Goal: Complete application form: Complete application form

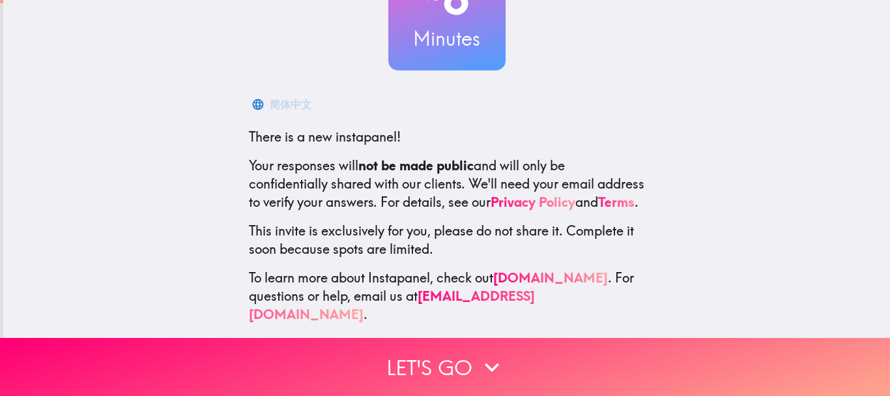
scroll to position [147, 0]
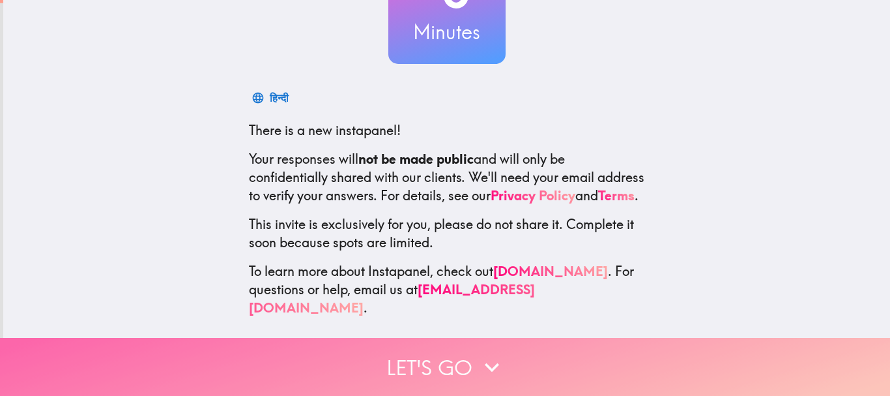
click at [456, 350] on button "Let's go" at bounding box center [445, 367] width 890 height 58
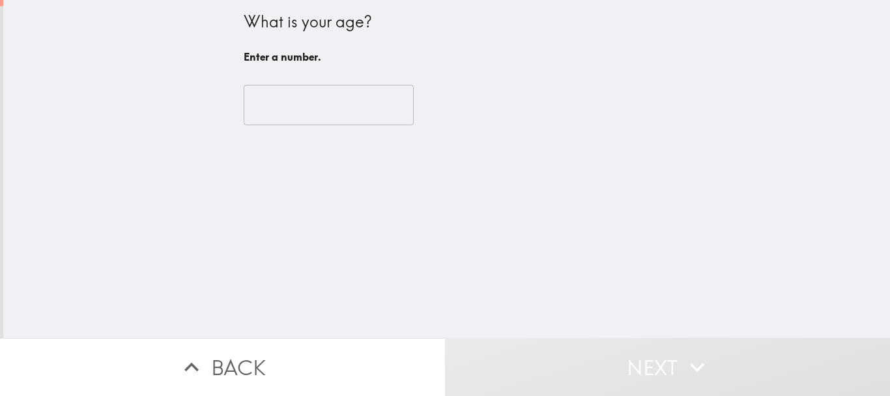
click at [322, 115] on input "number" at bounding box center [329, 105] width 170 height 40
click at [322, 114] on input "number" at bounding box center [329, 105] width 170 height 40
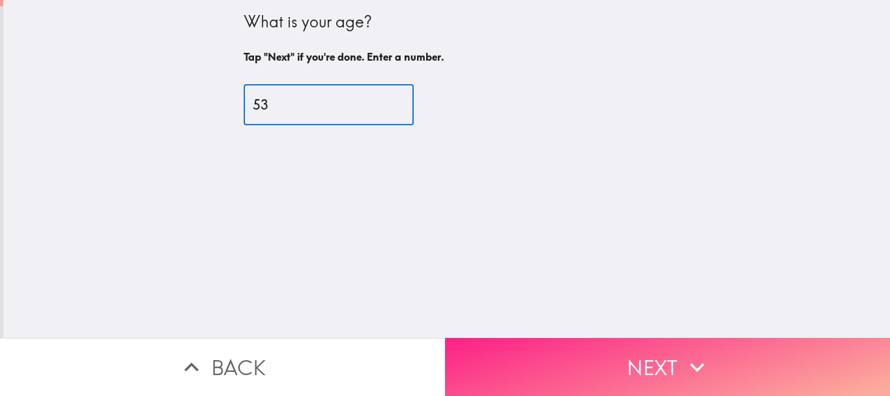
type input "53"
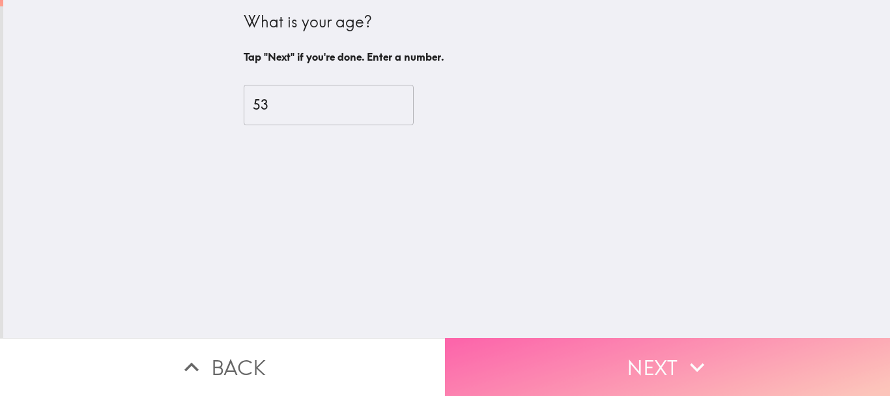
click at [613, 358] on button "Next" at bounding box center [667, 367] width 445 height 58
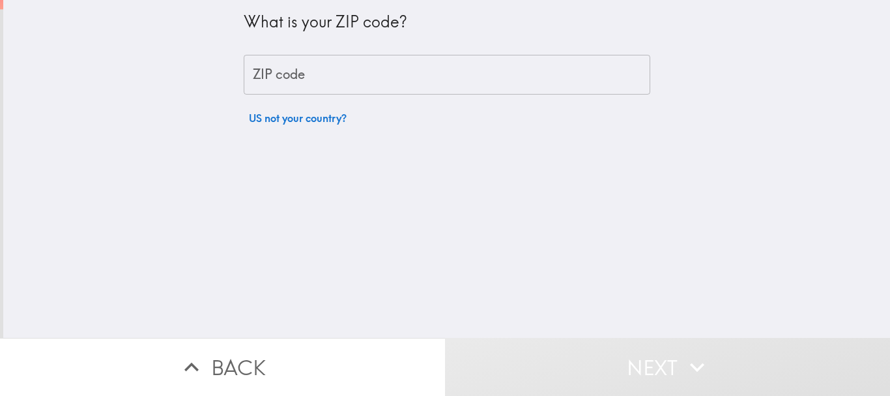
click at [338, 82] on input "ZIP code" at bounding box center [447, 75] width 407 height 40
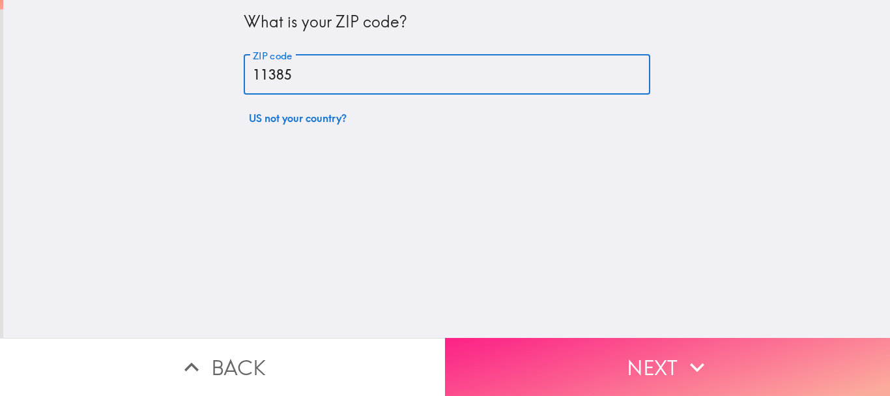
type input "11385"
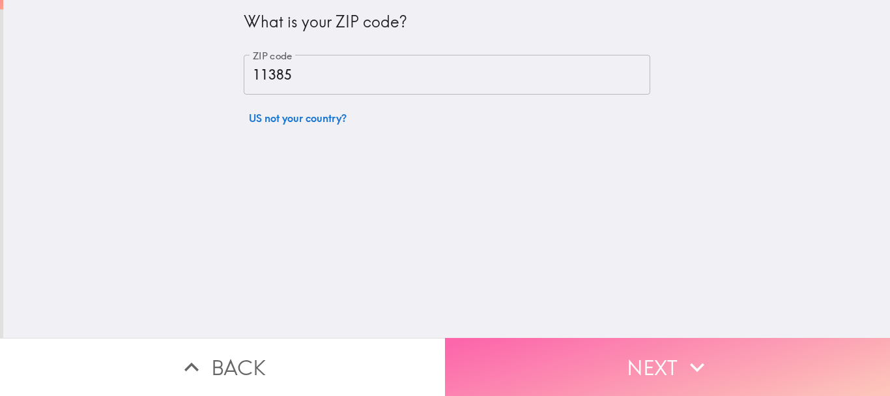
click at [605, 344] on button "Next" at bounding box center [667, 367] width 445 height 58
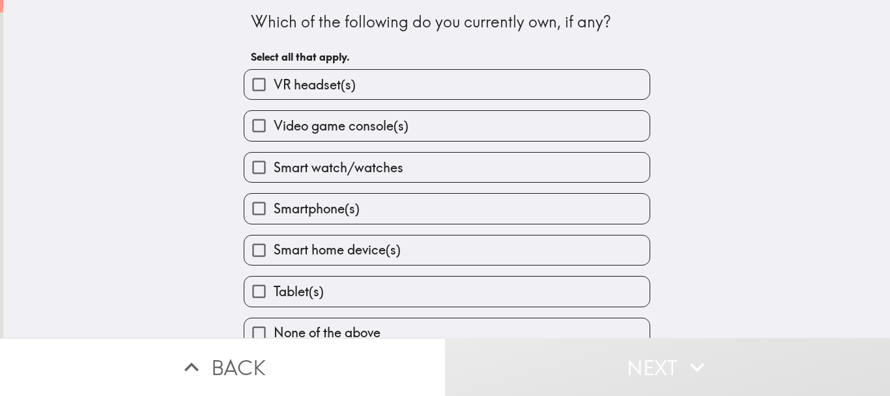
click at [373, 134] on span "Video game console(s)" at bounding box center [341, 126] width 135 height 18
click at [274, 134] on input "Video game console(s)" at bounding box center [258, 125] width 29 height 29
checkbox input "true"
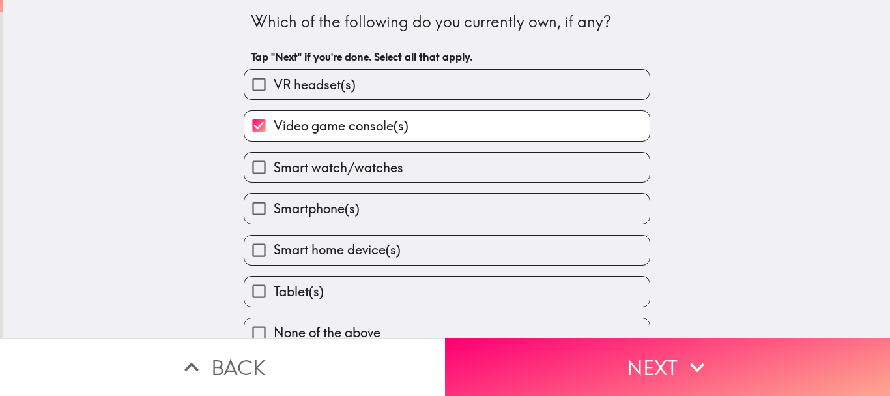
click at [344, 209] on span "Smartphone(s)" at bounding box center [317, 208] width 86 height 18
click at [274, 209] on input "Smartphone(s)" at bounding box center [258, 208] width 29 height 29
checkbox input "true"
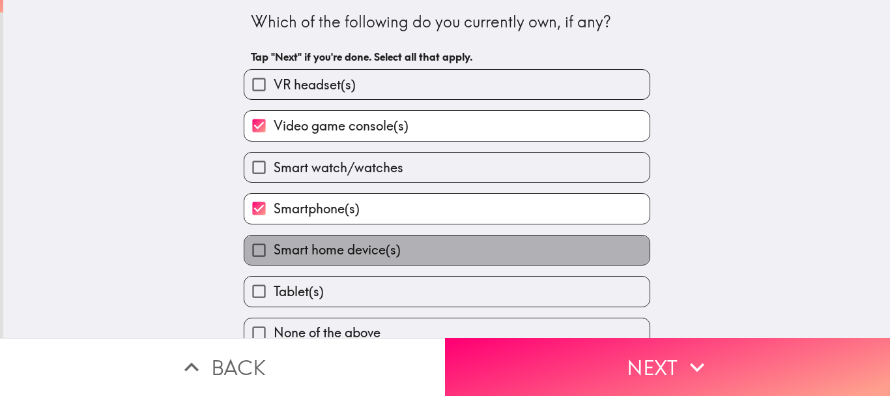
click at [329, 248] on span "Smart home device(s)" at bounding box center [337, 249] width 127 height 18
click at [274, 248] on input "Smart home device(s)" at bounding box center [258, 249] width 29 height 29
checkbox input "true"
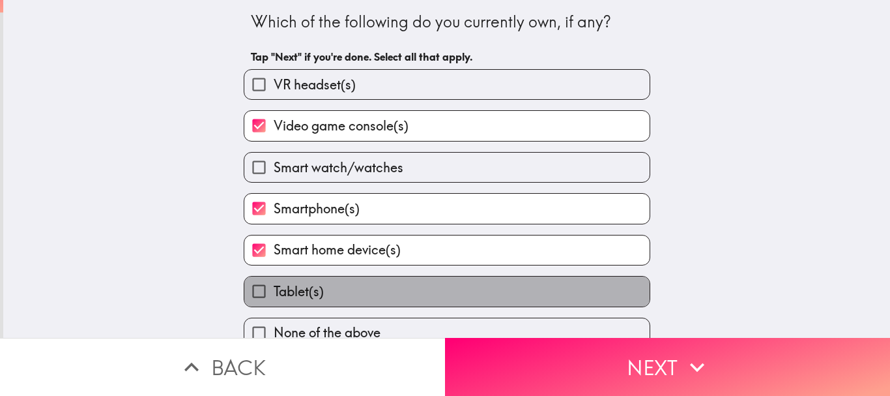
click at [300, 289] on span "Tablet(s)" at bounding box center [299, 291] width 50 height 18
click at [274, 289] on input "Tablet(s)" at bounding box center [258, 290] width 29 height 29
checkbox input "true"
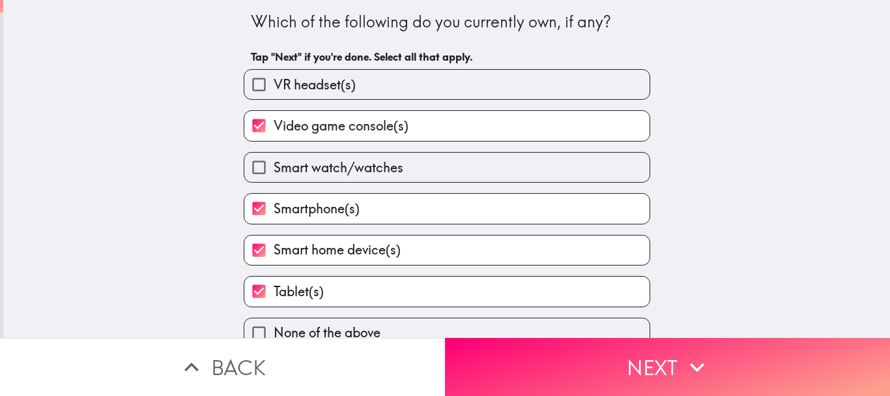
scroll to position [20, 0]
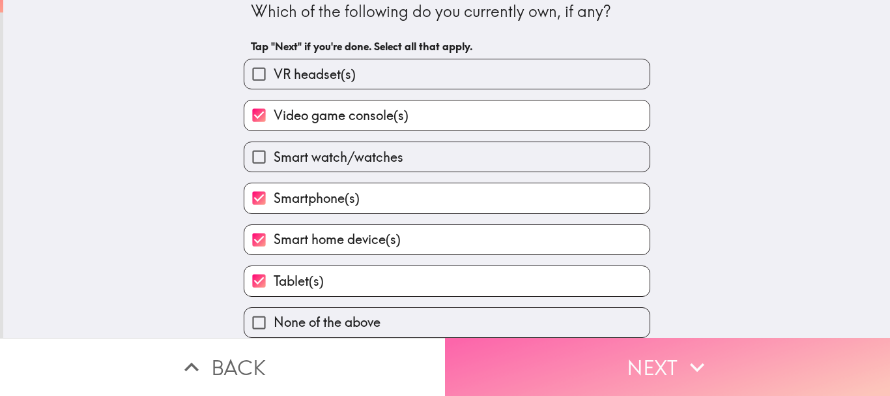
click at [576, 357] on button "Next" at bounding box center [667, 367] width 445 height 58
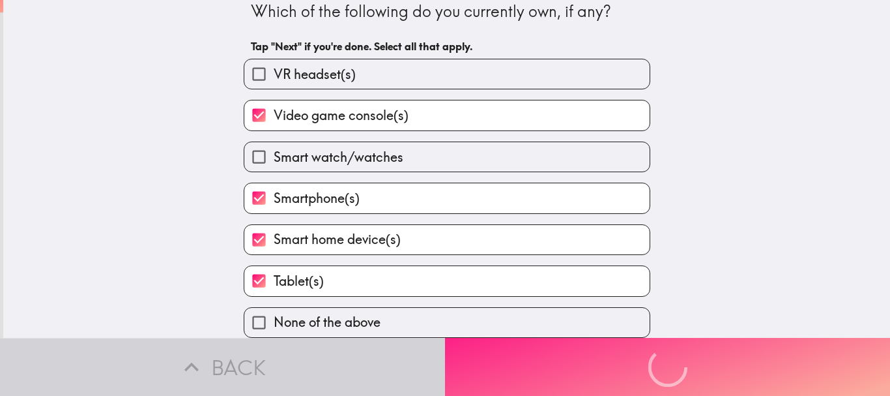
scroll to position [0, 0]
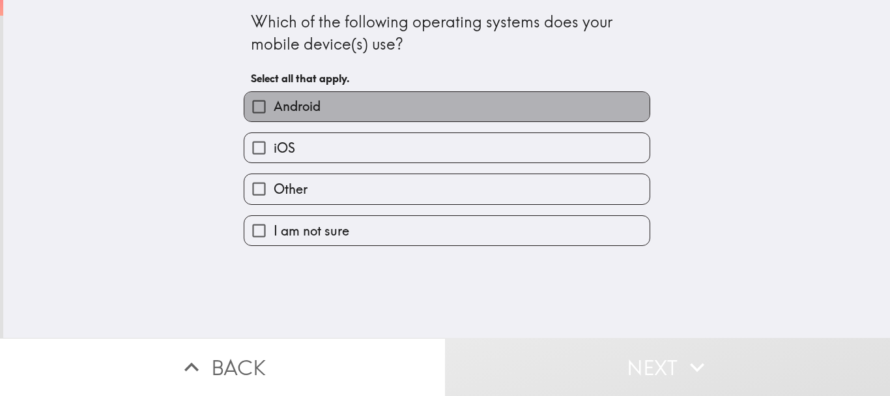
click at [463, 99] on label "Android" at bounding box center [446, 106] width 405 height 29
click at [274, 99] on input "Android" at bounding box center [258, 106] width 29 height 29
checkbox input "true"
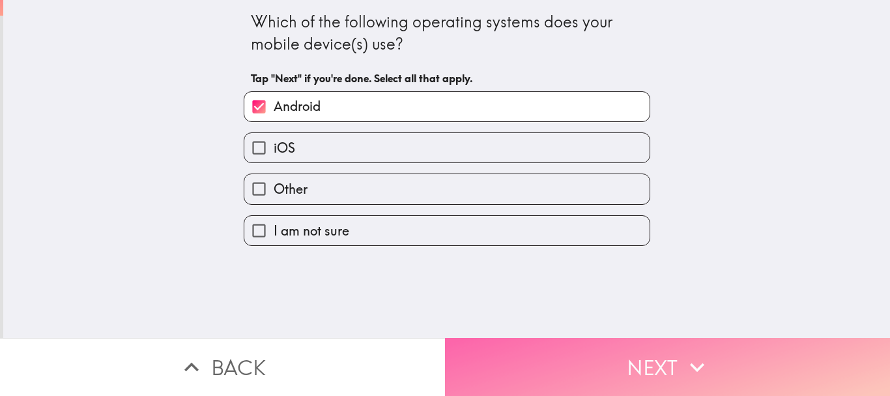
click at [644, 357] on button "Next" at bounding box center [667, 367] width 445 height 58
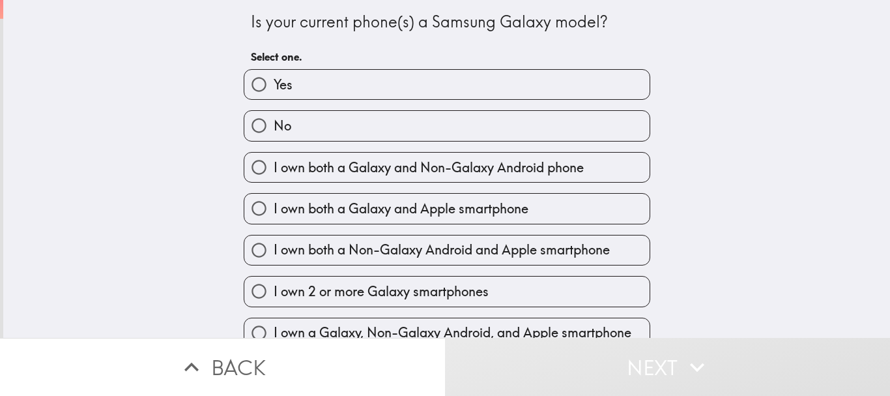
click at [489, 94] on label "Yes" at bounding box center [446, 84] width 405 height 29
click at [274, 94] on input "Yes" at bounding box center [258, 84] width 29 height 29
radio input "true"
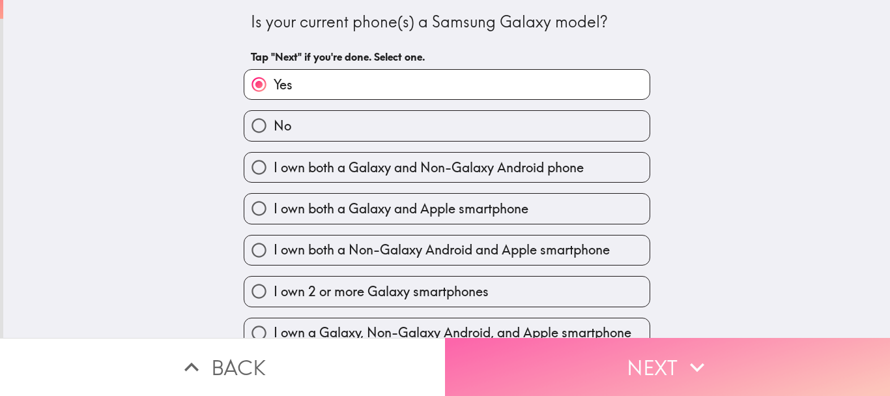
click at [568, 351] on button "Next" at bounding box center [667, 367] width 445 height 58
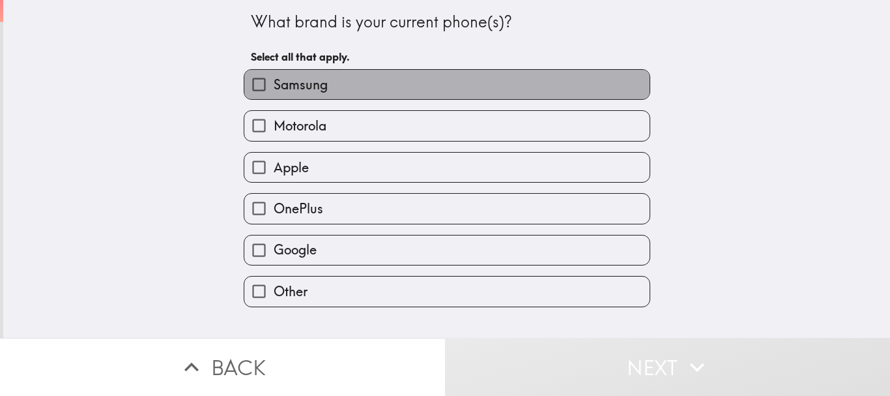
click at [401, 87] on label "Samsung" at bounding box center [446, 84] width 405 height 29
click at [274, 87] on input "Samsung" at bounding box center [258, 84] width 29 height 29
checkbox input "true"
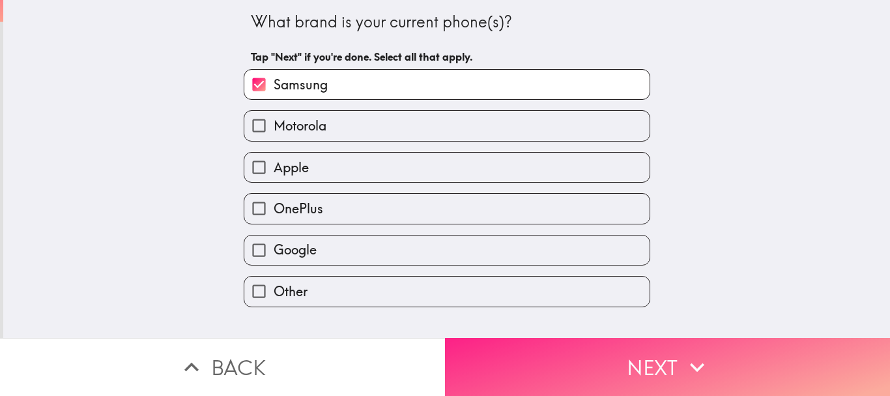
click at [563, 364] on button "Next" at bounding box center [667, 367] width 445 height 58
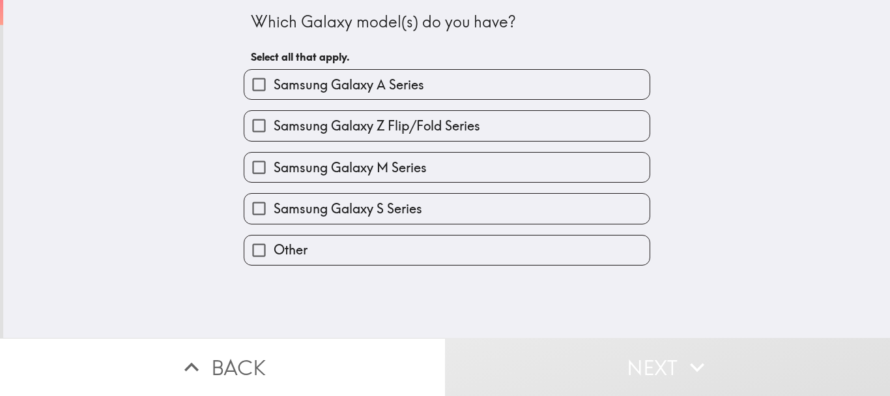
click at [437, 87] on label "Samsung Galaxy A Series" at bounding box center [446, 84] width 405 height 29
click at [274, 87] on input "Samsung Galaxy A Series" at bounding box center [258, 84] width 29 height 29
checkbox input "true"
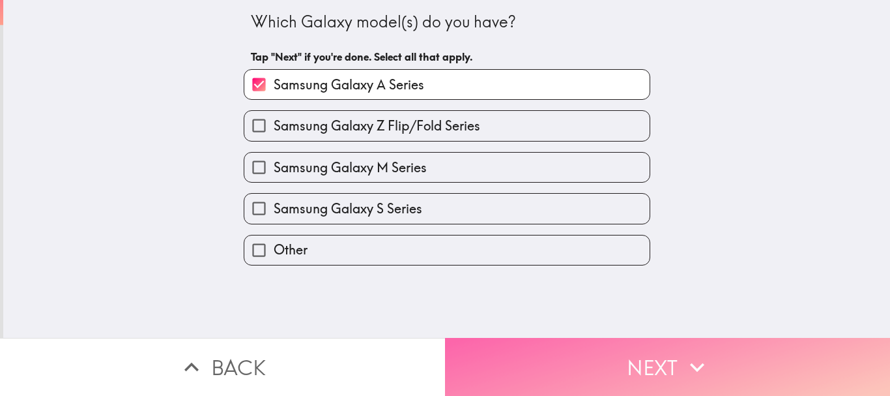
click at [597, 358] on button "Next" at bounding box center [667, 367] width 445 height 58
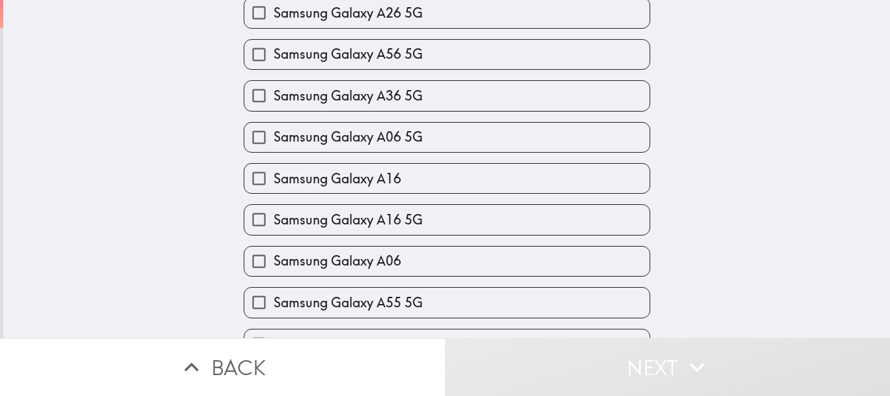
scroll to position [261, 0]
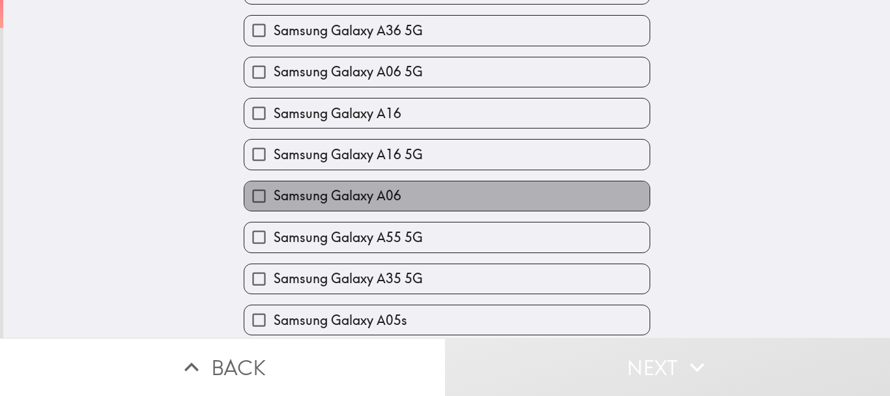
click at [407, 204] on label "Samsung Galaxy A06" at bounding box center [446, 195] width 405 height 29
click at [274, 204] on input "Samsung Galaxy A06" at bounding box center [258, 195] width 29 height 29
checkbox input "true"
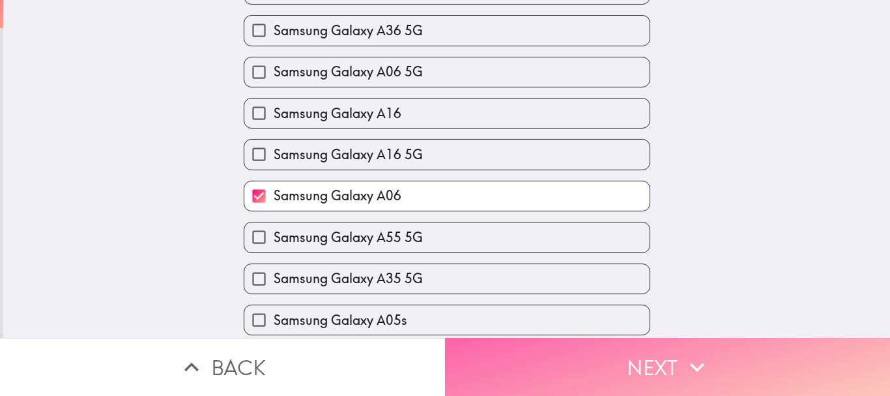
click at [502, 351] on button "Next" at bounding box center [667, 367] width 445 height 58
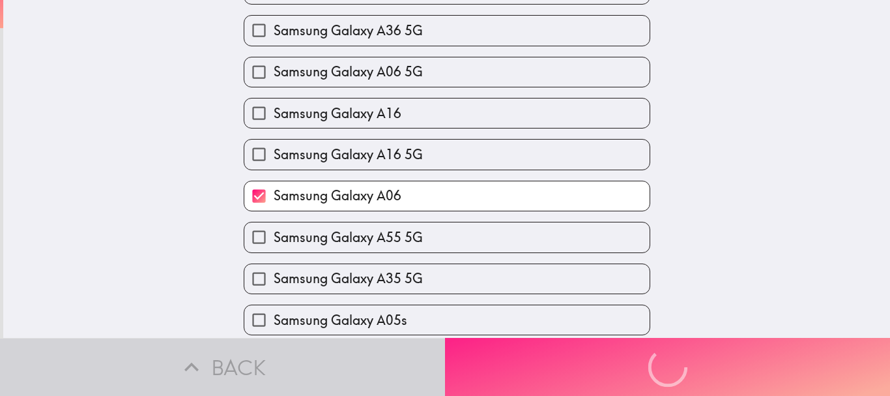
scroll to position [0, 0]
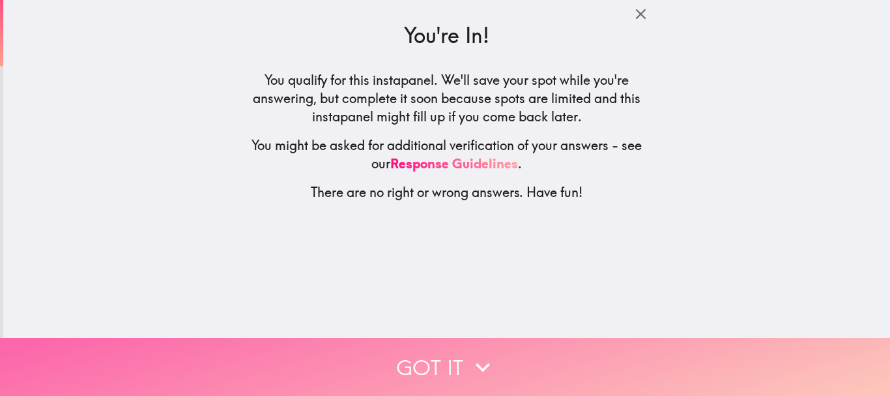
click at [450, 347] on button "Got it" at bounding box center [445, 367] width 890 height 58
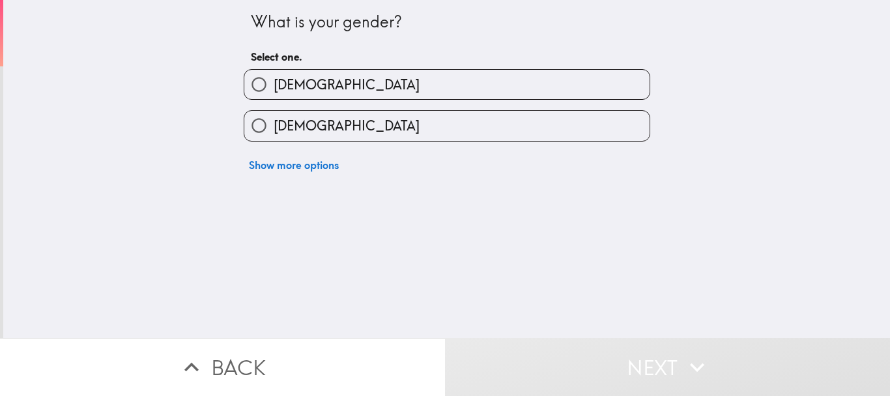
click at [340, 81] on label "[DEMOGRAPHIC_DATA]" at bounding box center [446, 84] width 405 height 29
click at [274, 81] on input "[DEMOGRAPHIC_DATA]" at bounding box center [258, 84] width 29 height 29
radio input "true"
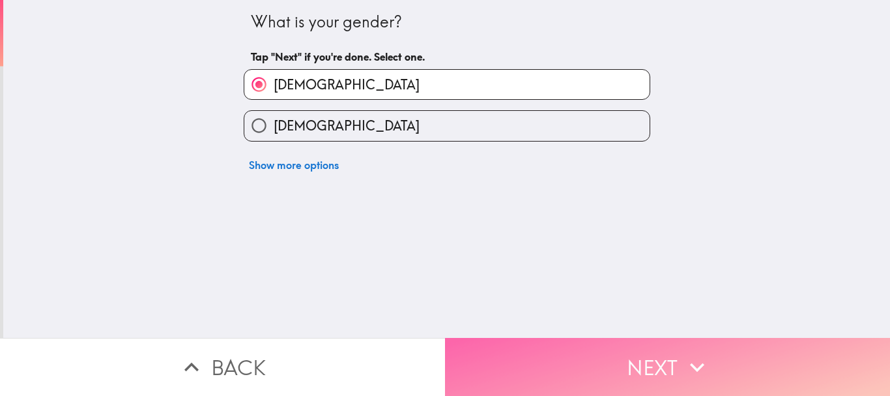
click at [509, 339] on button "Next" at bounding box center [667, 367] width 445 height 58
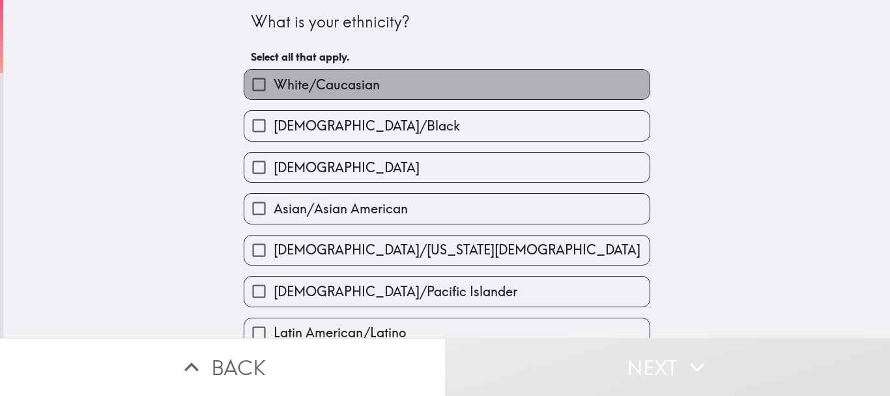
click at [388, 84] on label "White/Caucasian" at bounding box center [446, 84] width 405 height 29
click at [274, 84] on input "White/Caucasian" at bounding box center [258, 84] width 29 height 29
checkbox input "true"
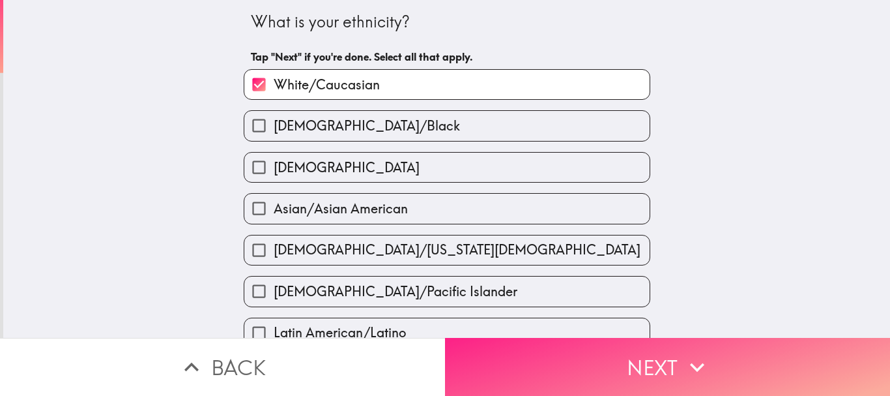
click at [547, 363] on button "Next" at bounding box center [667, 367] width 445 height 58
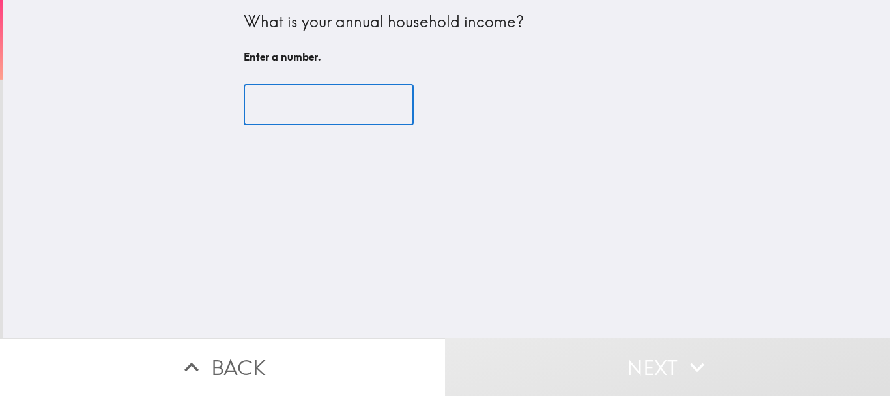
click at [318, 93] on input "number" at bounding box center [329, 105] width 170 height 40
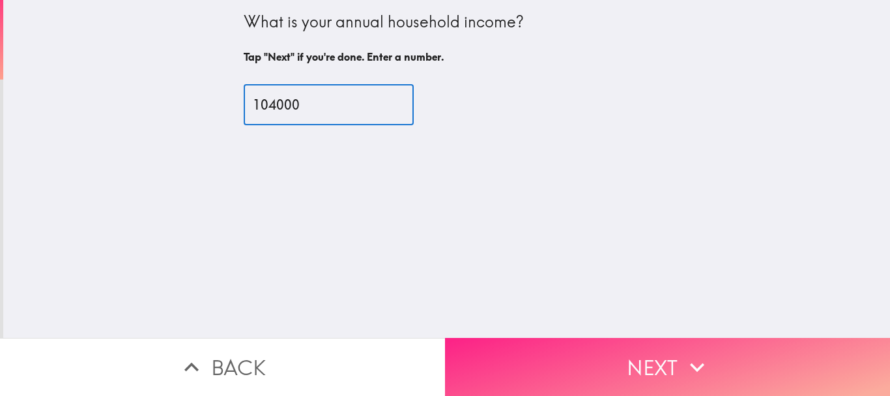
type input "104000"
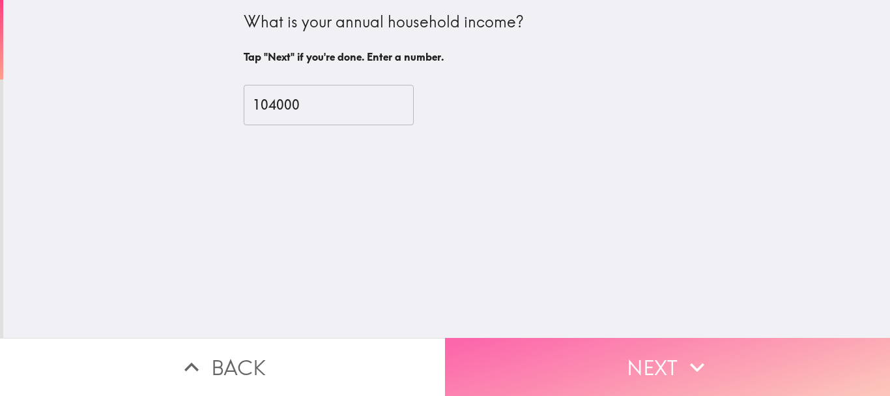
click at [655, 361] on button "Next" at bounding box center [667, 367] width 445 height 58
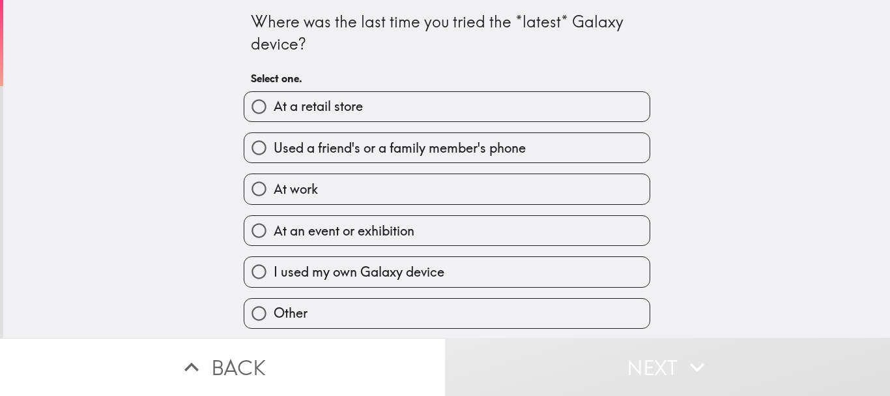
click at [367, 98] on label "At a retail store" at bounding box center [446, 106] width 405 height 29
click at [274, 98] on input "At a retail store" at bounding box center [258, 106] width 29 height 29
radio input "true"
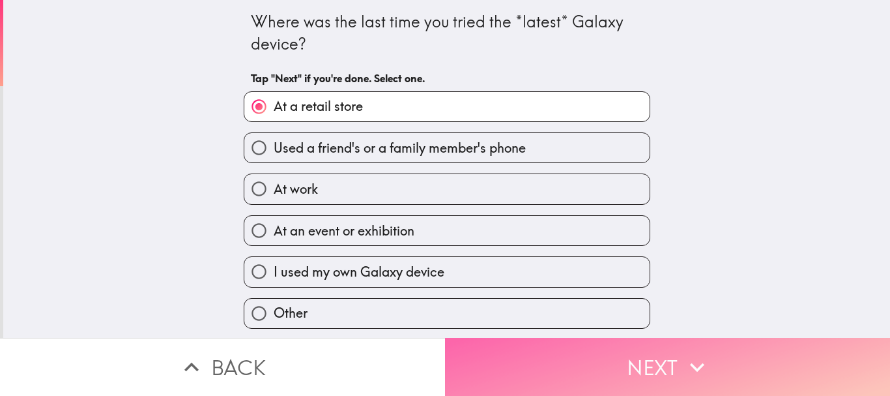
click at [515, 356] on button "Next" at bounding box center [667, 367] width 445 height 58
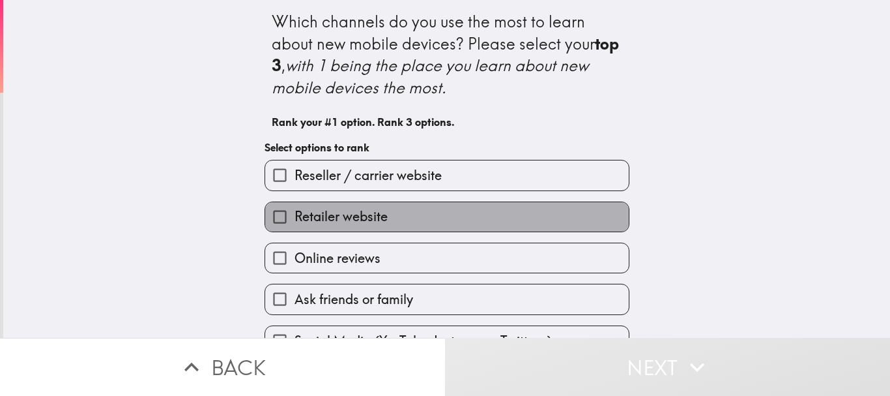
click at [384, 218] on label "Retailer website" at bounding box center [447, 216] width 364 height 29
click at [295, 218] on input "Retailer website" at bounding box center [279, 216] width 29 height 29
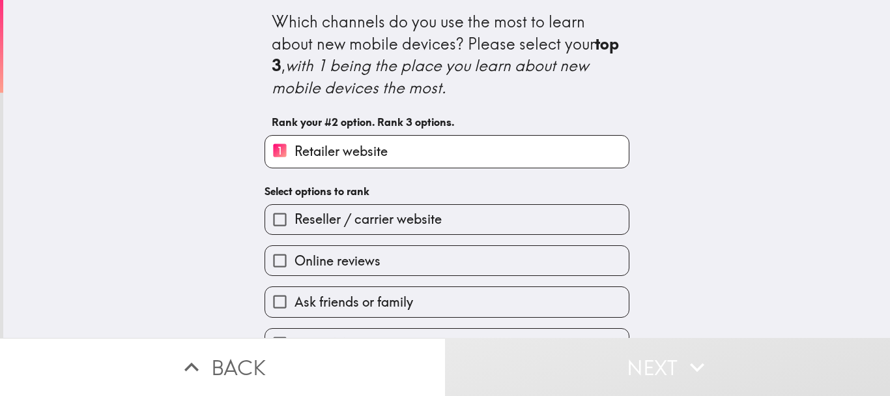
click at [366, 259] on span "Online reviews" at bounding box center [338, 261] width 86 height 18
click at [295, 259] on input "Online reviews" at bounding box center [279, 260] width 29 height 29
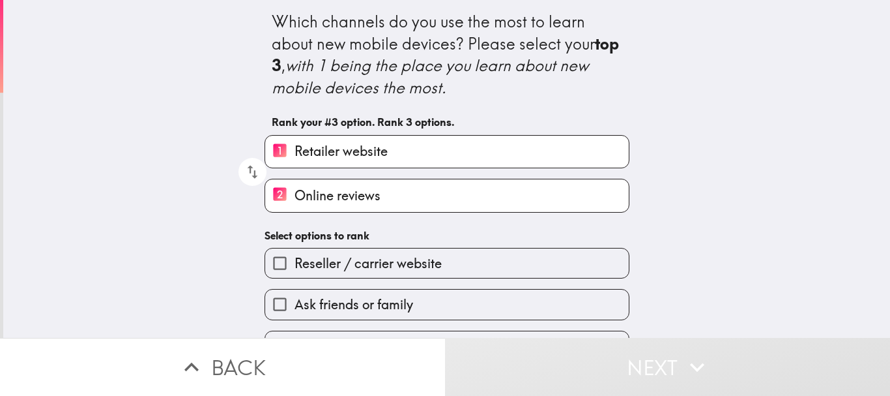
click at [454, 254] on label "Reseller / carrier website" at bounding box center [447, 262] width 364 height 29
click at [295, 254] on input "Reseller / carrier website" at bounding box center [279, 262] width 29 height 29
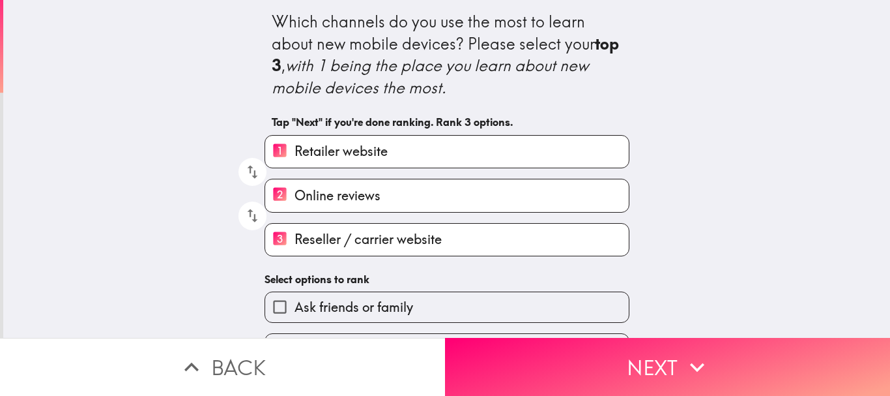
click at [398, 303] on span "Ask friends or family" at bounding box center [354, 307] width 119 height 18
click at [295, 303] on input "Ask friends or family" at bounding box center [279, 306] width 29 height 29
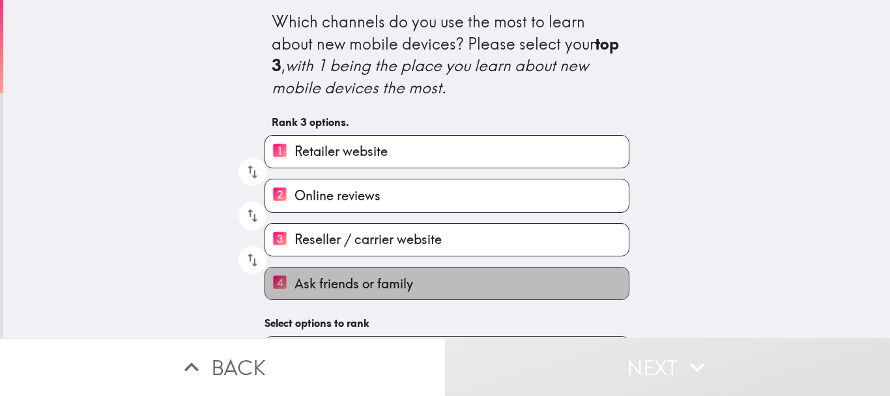
click at [407, 282] on label "4 Ask friends or family" at bounding box center [447, 283] width 364 height 32
click at [295, 282] on input "4 Ask friends or family" at bounding box center [279, 283] width 29 height 32
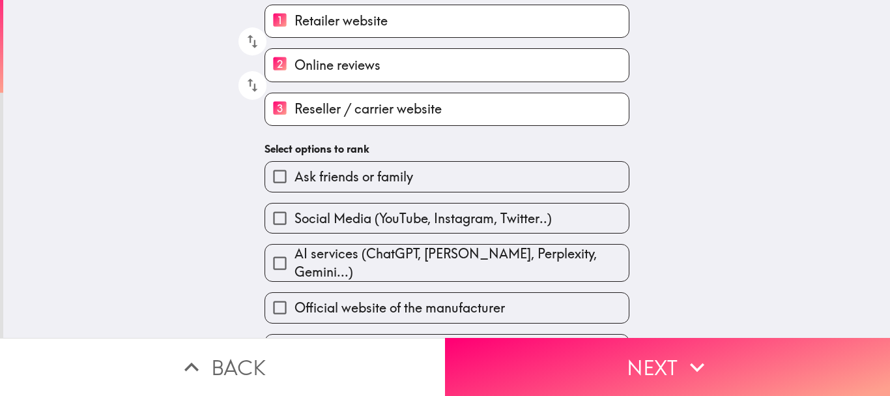
scroll to position [160, 0]
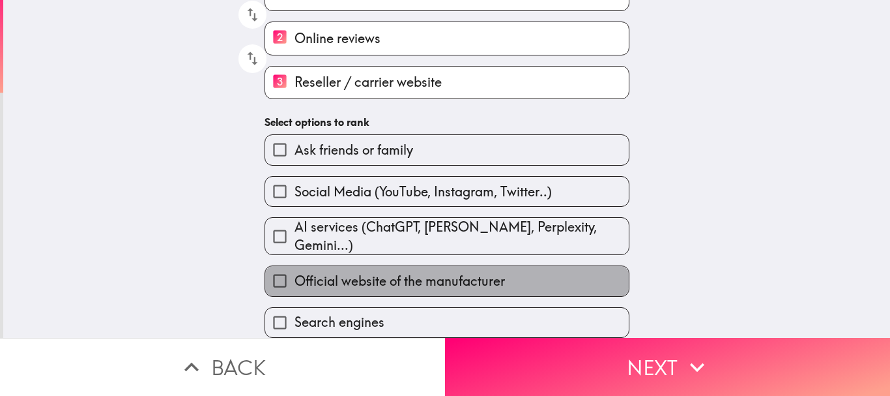
click at [406, 272] on span "Official website of the manufacturer" at bounding box center [400, 281] width 210 height 18
click at [295, 267] on input "Official website of the manufacturer" at bounding box center [279, 280] width 29 height 29
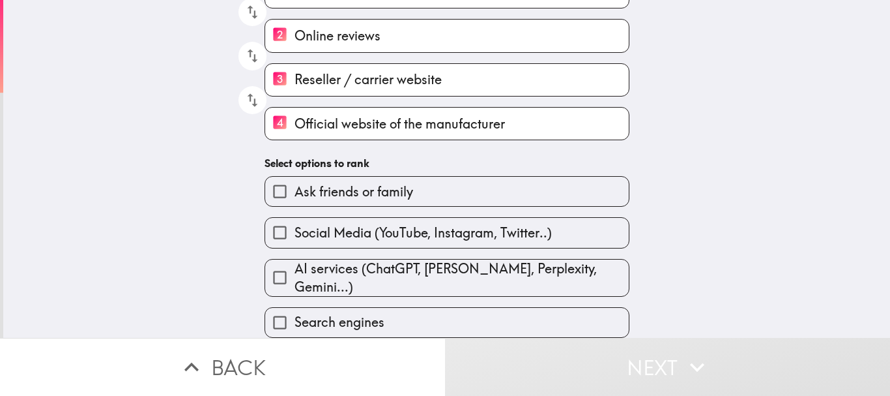
scroll to position [30, 0]
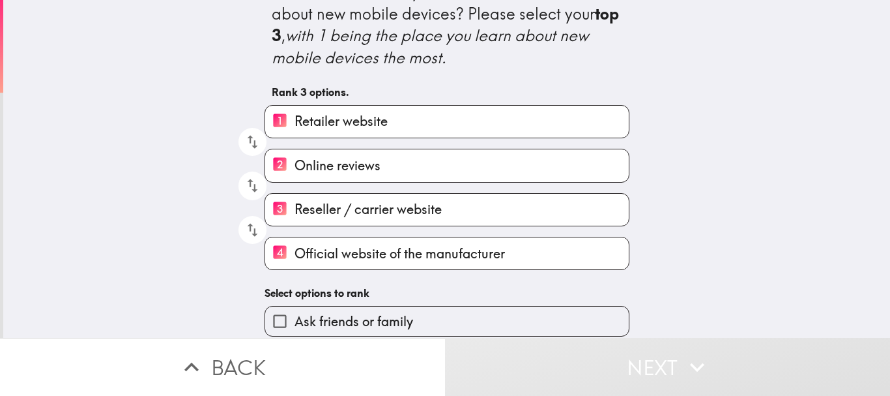
click at [372, 253] on span "Official website of the manufacturer" at bounding box center [400, 253] width 210 height 18
click at [295, 253] on input "4 Official website of the manufacturer" at bounding box center [279, 253] width 29 height 32
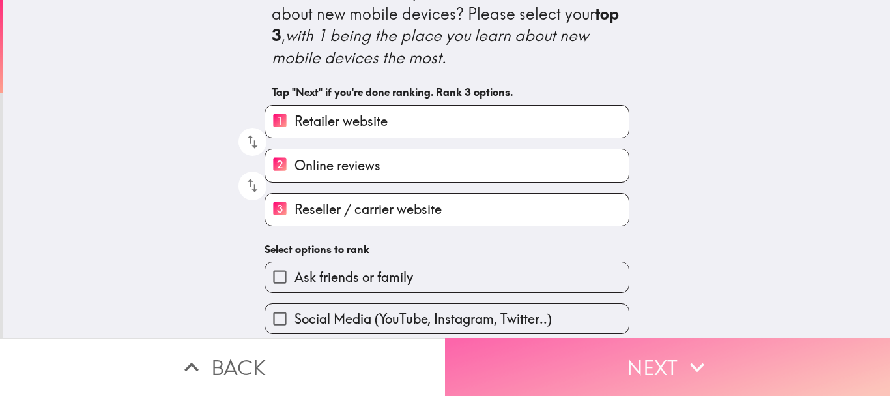
click at [485, 348] on button "Next" at bounding box center [667, 367] width 445 height 58
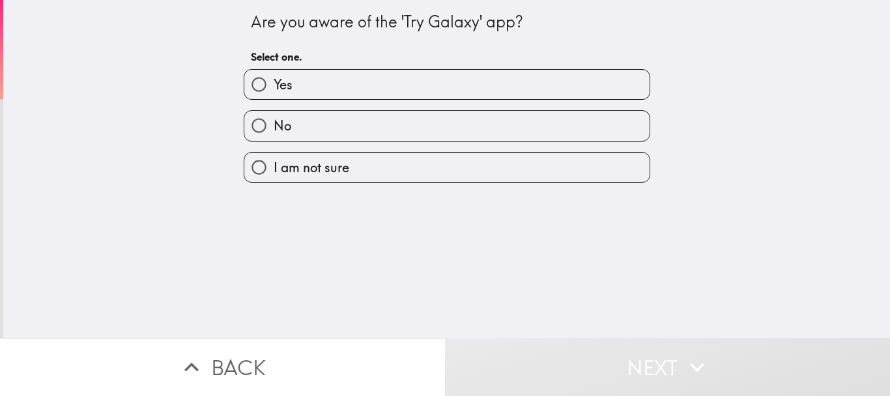
click at [319, 89] on label "Yes" at bounding box center [446, 84] width 405 height 29
click at [274, 89] on input "Yes" at bounding box center [258, 84] width 29 height 29
radio input "true"
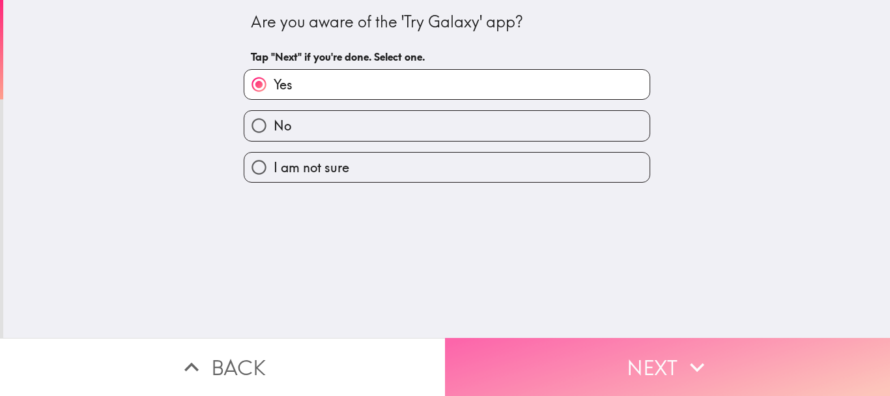
click at [503, 349] on button "Next" at bounding box center [667, 367] width 445 height 58
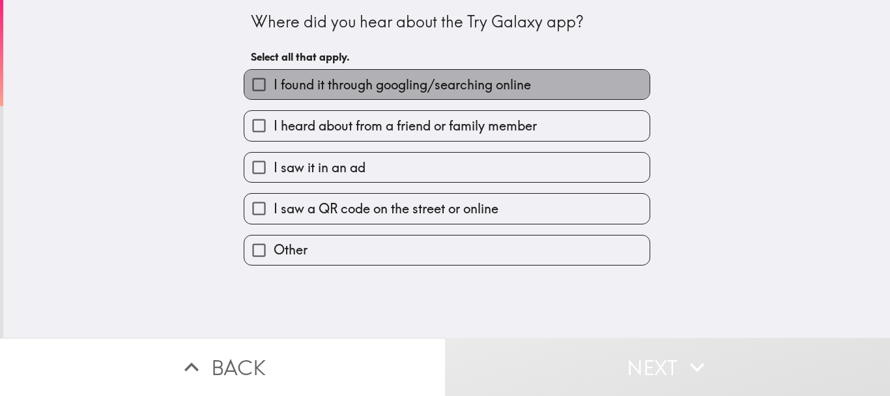
click at [419, 80] on span "I found it through googling/searching online" at bounding box center [402, 85] width 257 height 18
click at [274, 80] on input "I found it through googling/searching online" at bounding box center [258, 84] width 29 height 29
checkbox input "true"
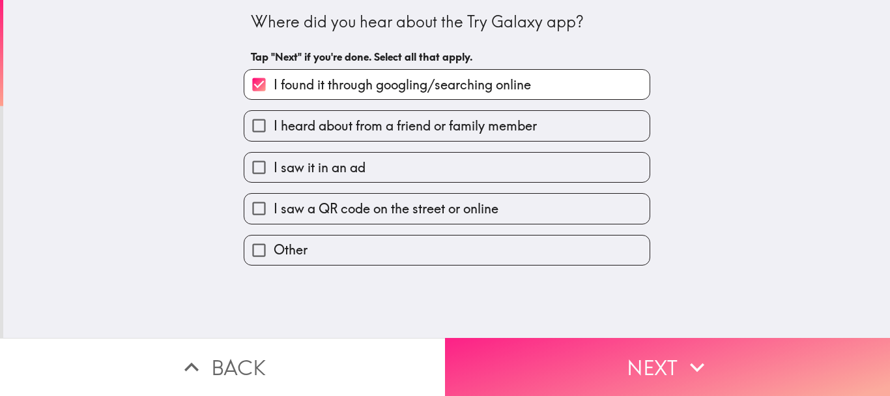
click at [484, 346] on button "Next" at bounding box center [667, 367] width 445 height 58
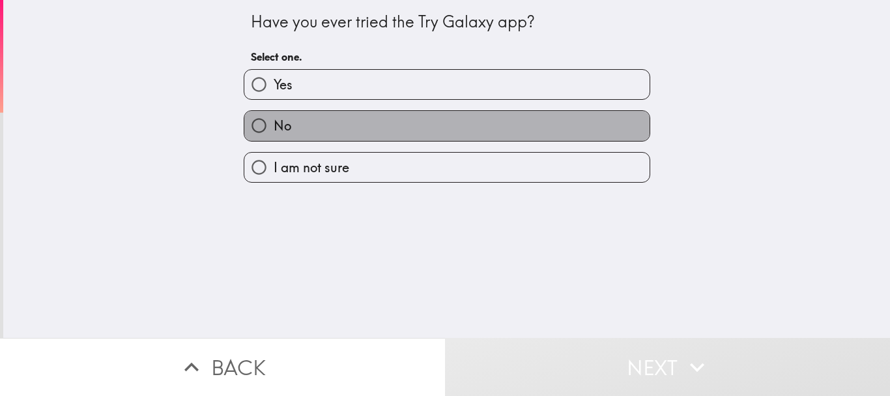
click at [343, 129] on label "No" at bounding box center [446, 125] width 405 height 29
click at [274, 129] on input "No" at bounding box center [258, 125] width 29 height 29
radio input "true"
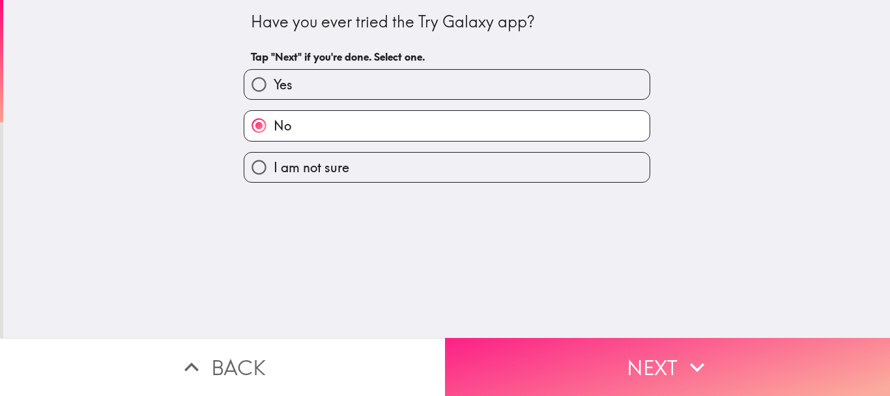
click at [501, 347] on button "Next" at bounding box center [667, 367] width 445 height 58
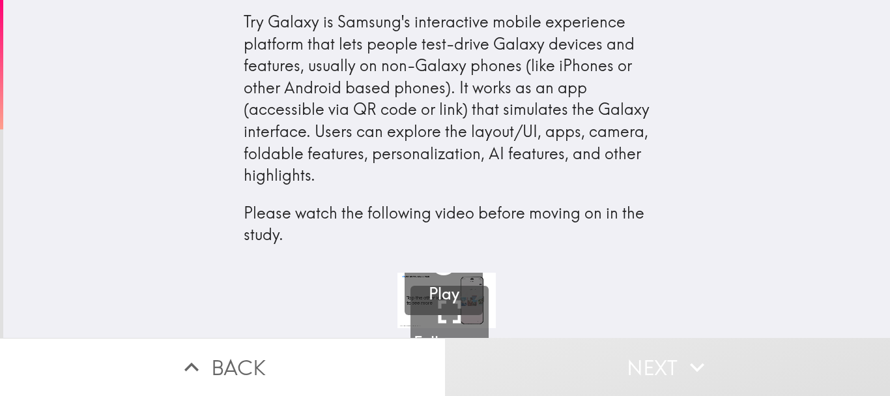
click at [749, 225] on div "Try Galaxy is Samsung's interactive mobile experience platform that lets people…" at bounding box center [446, 136] width 887 height 272
click at [753, 218] on div "Try Galaxy is Samsung's interactive mobile experience platform that lets people…" at bounding box center [446, 136] width 887 height 272
click at [749, 114] on div "Try Galaxy is Samsung's interactive mobile experience platform that lets people…" at bounding box center [446, 136] width 887 height 272
click at [729, 209] on div "Try Galaxy is Samsung's interactive mobile experience platform that lets people…" at bounding box center [446, 136] width 887 height 272
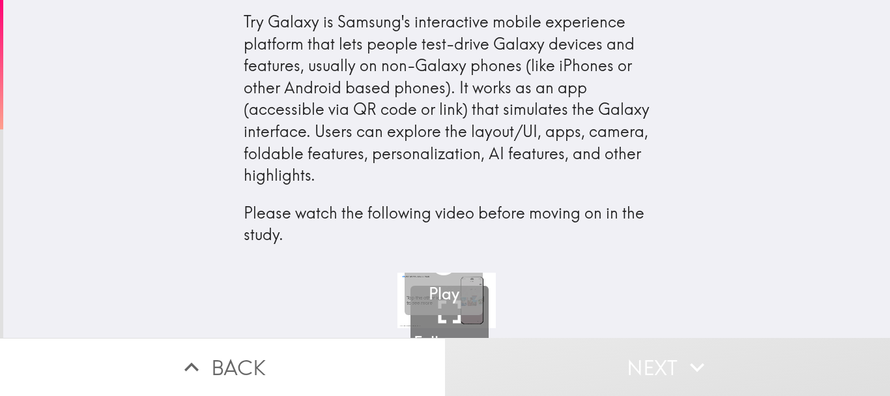
click at [450, 306] on button "Play" at bounding box center [444, 276] width 78 height 78
click at [773, 207] on div "Try Galaxy is Samsung's interactive mobile experience platform that lets people…" at bounding box center [446, 136] width 887 height 272
click at [774, 207] on div "Try Galaxy is Samsung's interactive mobile experience platform that lets people…" at bounding box center [446, 136] width 887 height 272
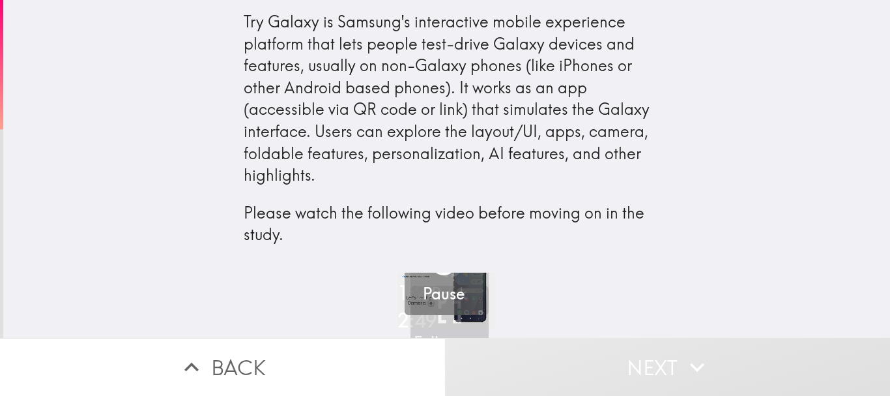
click at [452, 278] on div "Pause" at bounding box center [444, 275] width 42 height 59
click at [452, 278] on button "Play" at bounding box center [444, 276] width 78 height 78
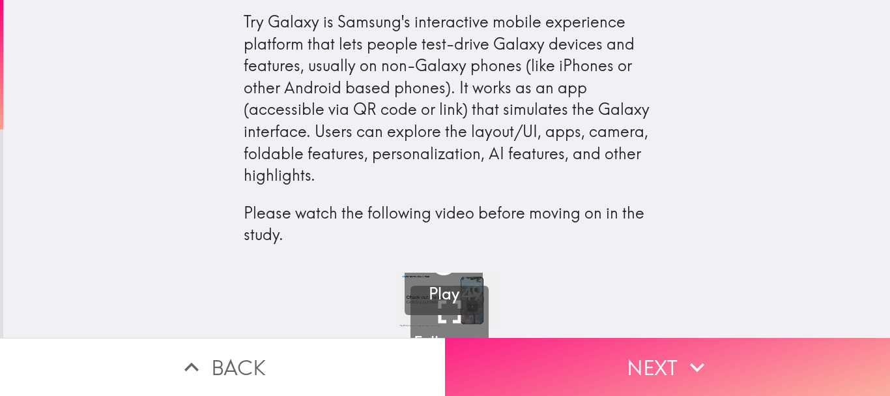
click at [600, 366] on button "Next" at bounding box center [667, 367] width 445 height 58
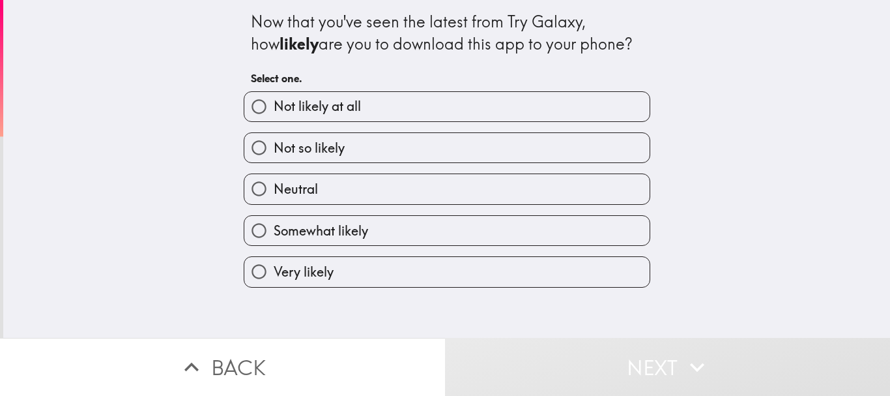
click at [451, 218] on label "Somewhat likely" at bounding box center [446, 230] width 405 height 29
click at [274, 218] on input "Somewhat likely" at bounding box center [258, 230] width 29 height 29
radio input "true"
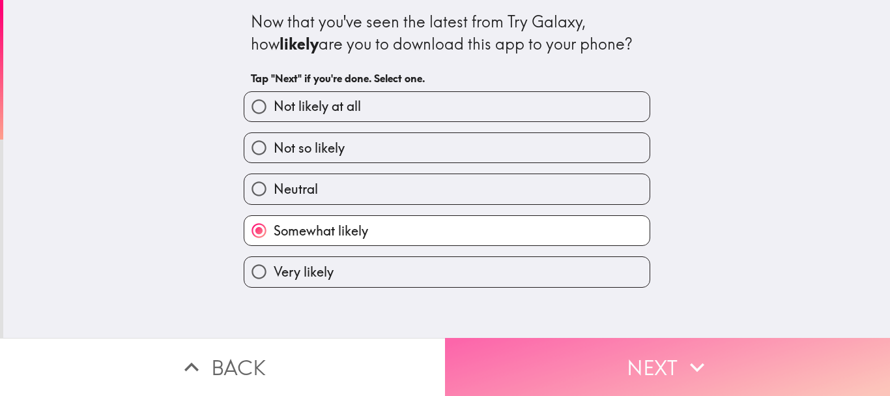
click at [514, 348] on button "Next" at bounding box center [667, 367] width 445 height 58
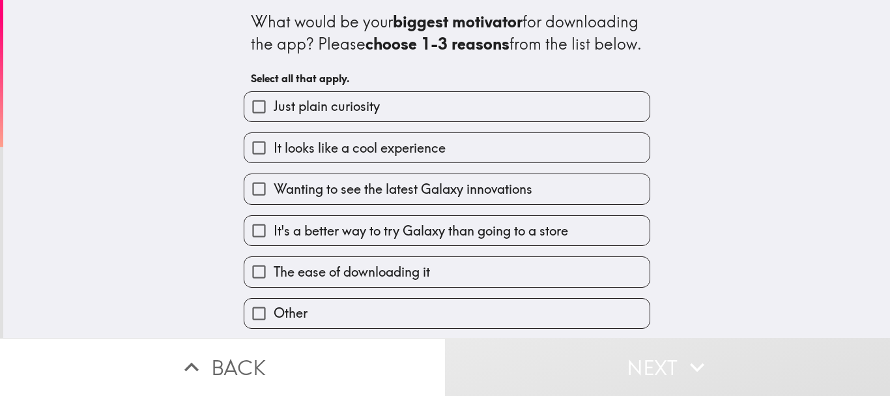
click at [356, 198] on span "Wanting to see the latest Galaxy innovations" at bounding box center [403, 189] width 259 height 18
click at [274, 203] on input "Wanting to see the latest Galaxy innovations" at bounding box center [258, 188] width 29 height 29
checkbox input "true"
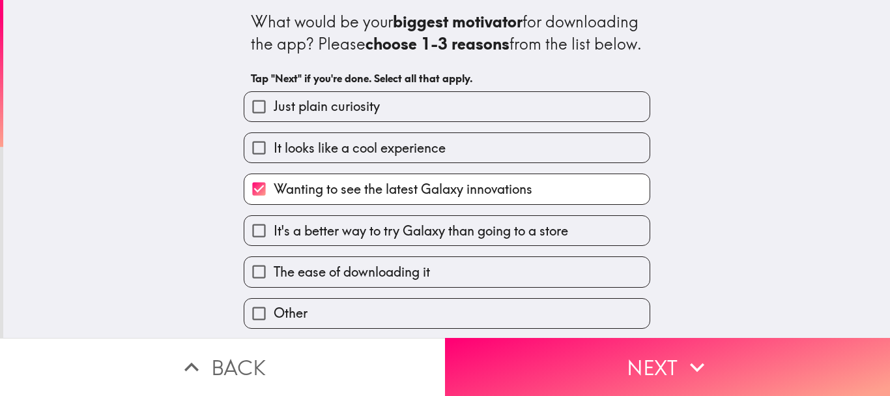
click at [347, 157] on span "It looks like a cool experience" at bounding box center [360, 148] width 172 height 18
click at [274, 162] on input "It looks like a cool experience" at bounding box center [258, 147] width 29 height 29
checkbox input "true"
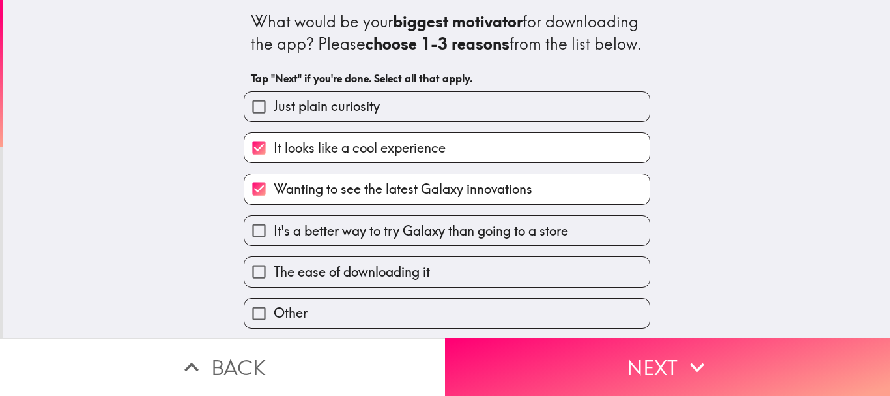
click at [371, 121] on label "Just plain curiosity" at bounding box center [446, 106] width 405 height 29
click at [274, 121] on input "Just plain curiosity" at bounding box center [258, 106] width 29 height 29
checkbox input "true"
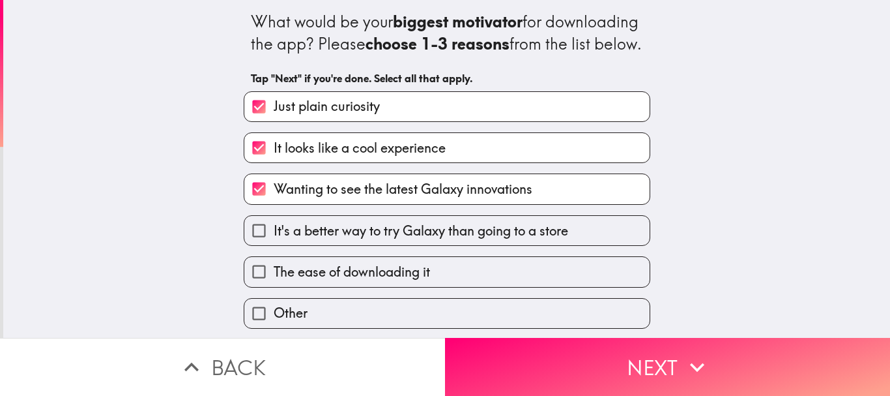
scroll to position [23, 0]
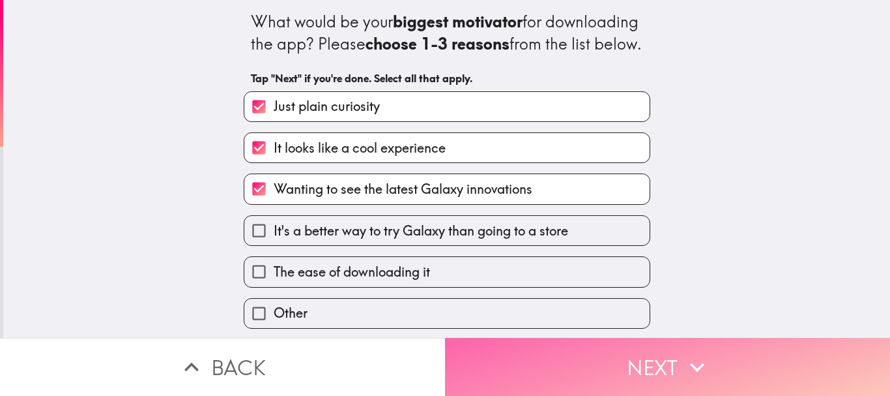
click at [534, 366] on button "Next" at bounding box center [667, 367] width 445 height 58
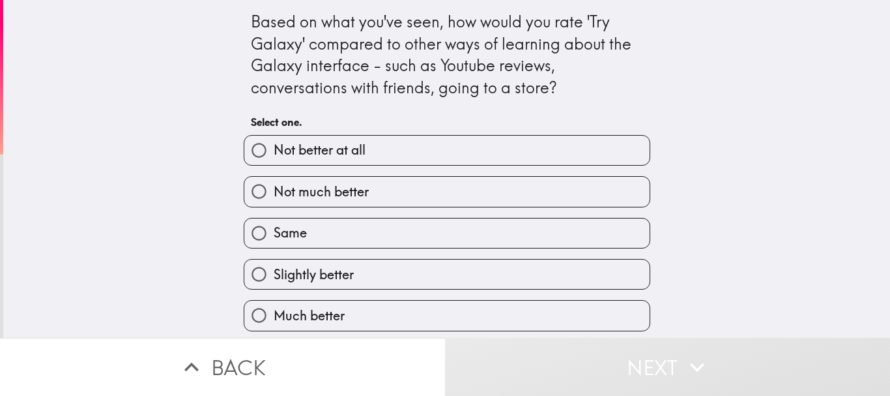
click at [411, 223] on label "Same" at bounding box center [446, 232] width 405 height 29
click at [274, 223] on input "Same" at bounding box center [258, 232] width 29 height 29
radio input "true"
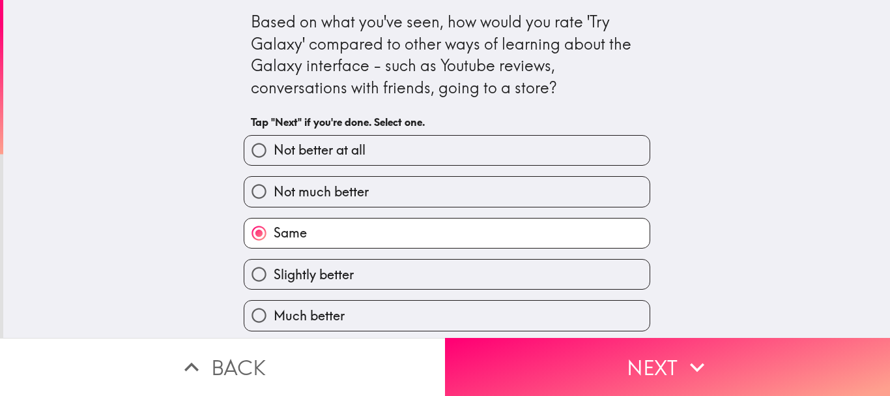
scroll to position [3, 0]
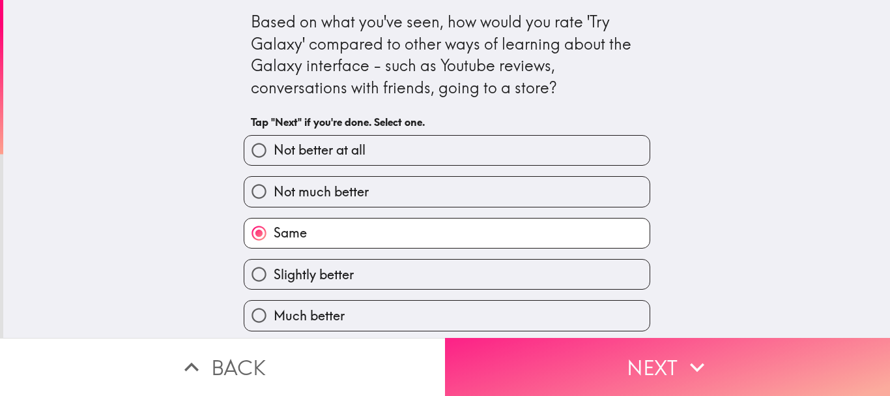
click at [583, 369] on button "Next" at bounding box center [667, 367] width 445 height 58
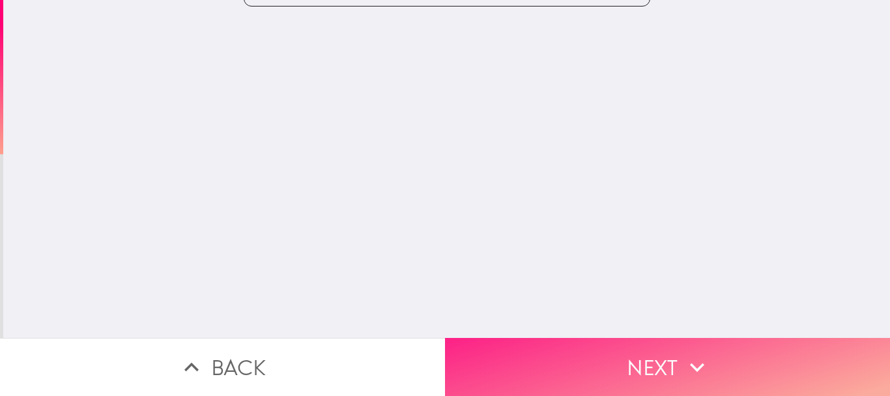
scroll to position [0, 0]
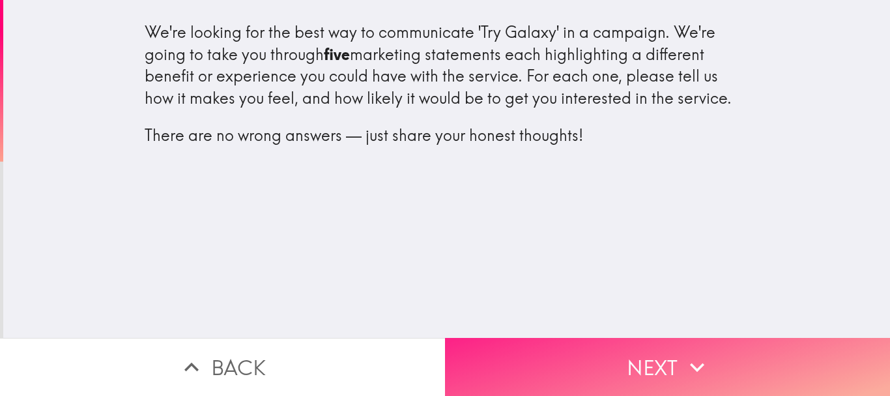
click at [690, 364] on icon "button" at bounding box center [697, 367] width 29 height 29
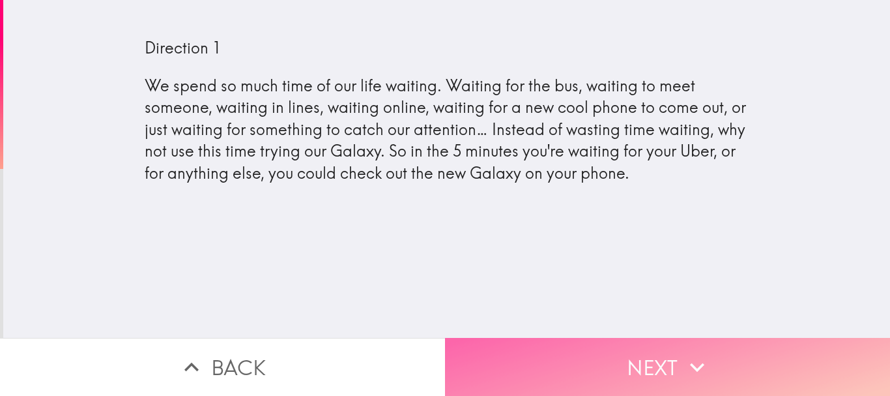
click at [703, 353] on icon "button" at bounding box center [697, 367] width 29 height 29
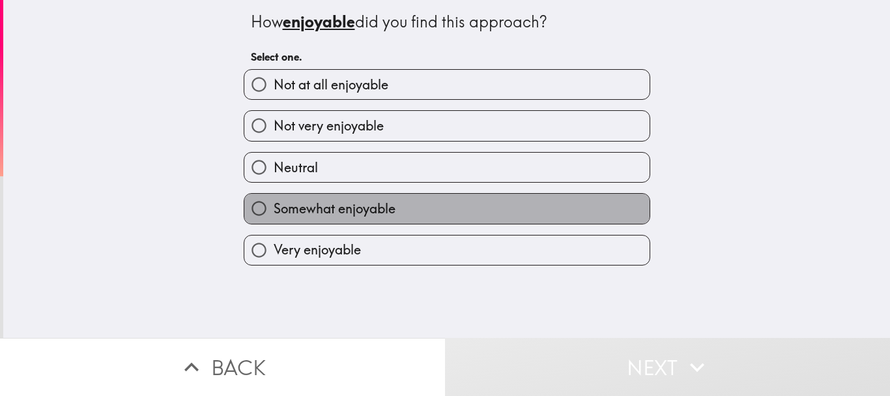
click at [464, 209] on label "Somewhat enjoyable" at bounding box center [446, 208] width 405 height 29
click at [274, 209] on input "Somewhat enjoyable" at bounding box center [258, 208] width 29 height 29
radio input "true"
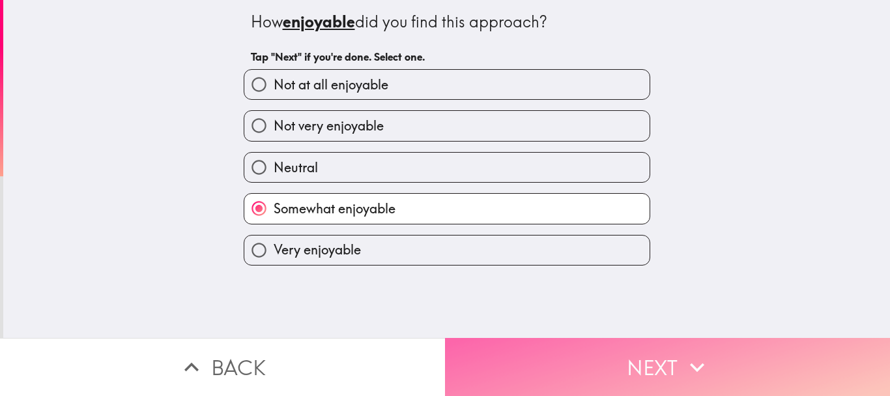
click at [553, 352] on button "Next" at bounding box center [667, 367] width 445 height 58
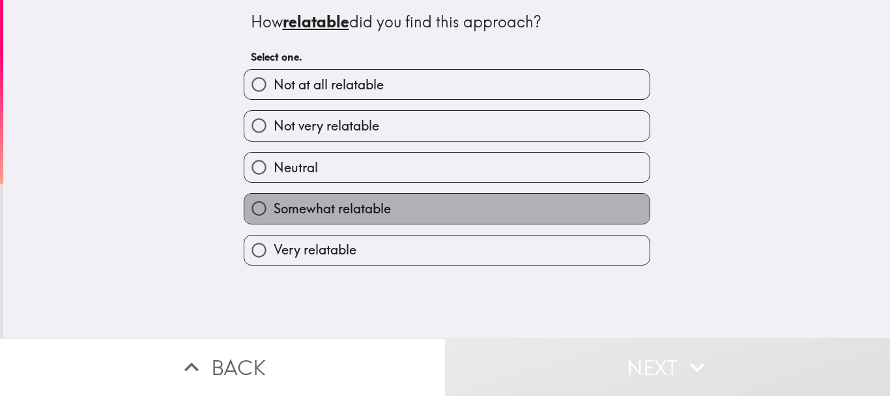
click at [437, 209] on label "Somewhat relatable" at bounding box center [446, 208] width 405 height 29
click at [274, 209] on input "Somewhat relatable" at bounding box center [258, 208] width 29 height 29
radio input "true"
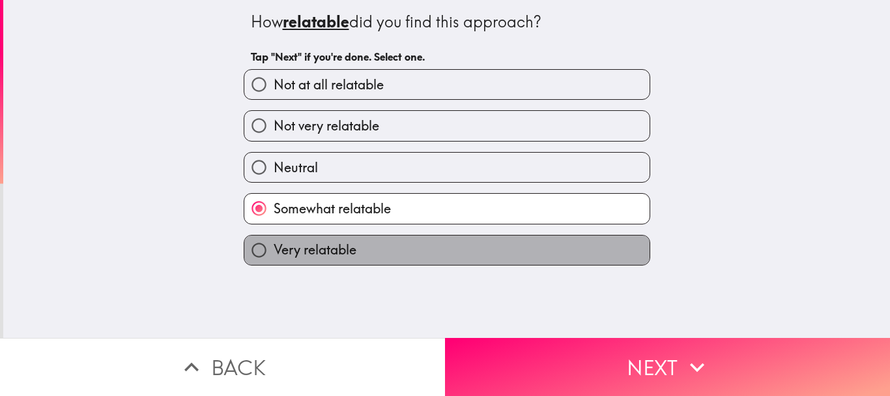
drag, startPoint x: 441, startPoint y: 242, endPoint x: 457, endPoint y: 261, distance: 25.9
click at [441, 242] on label "Very relatable" at bounding box center [446, 249] width 405 height 29
click at [274, 242] on input "Very relatable" at bounding box center [258, 249] width 29 height 29
radio input "true"
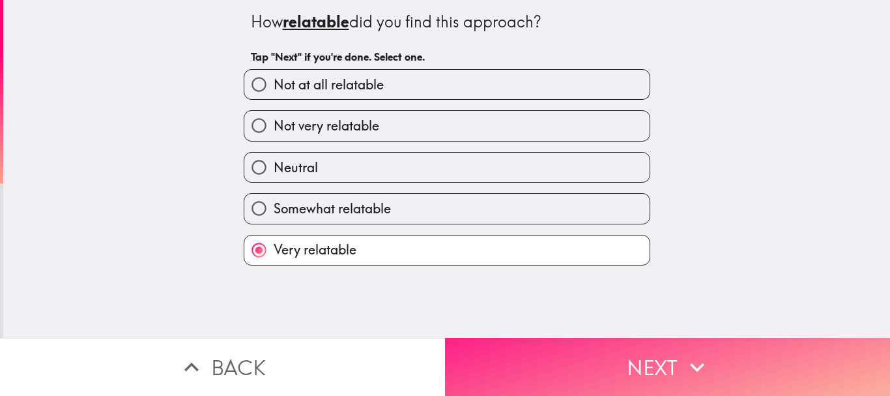
click at [536, 348] on button "Next" at bounding box center [667, 367] width 445 height 58
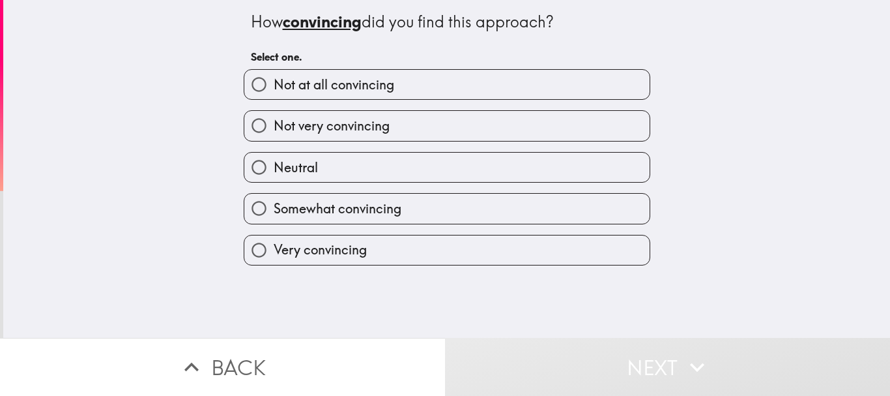
click at [431, 201] on label "Somewhat convincing" at bounding box center [446, 208] width 405 height 29
click at [274, 201] on input "Somewhat convincing" at bounding box center [258, 208] width 29 height 29
radio input "true"
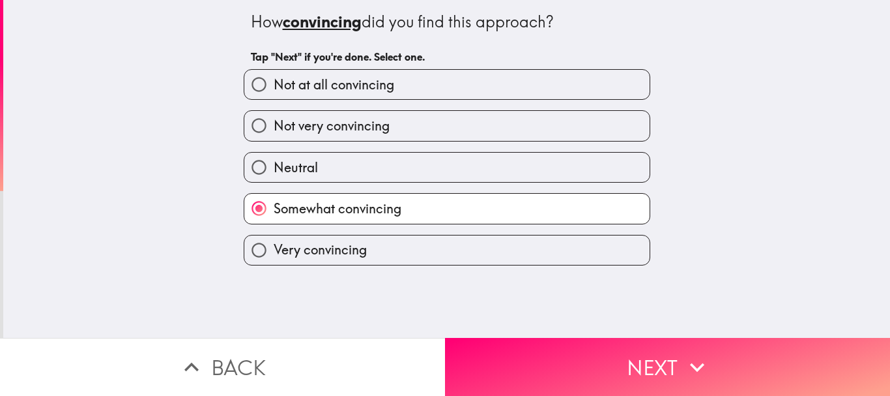
click at [461, 257] on label "Very convincing" at bounding box center [446, 249] width 405 height 29
click at [274, 257] on input "Very convincing" at bounding box center [258, 249] width 29 height 29
radio input "true"
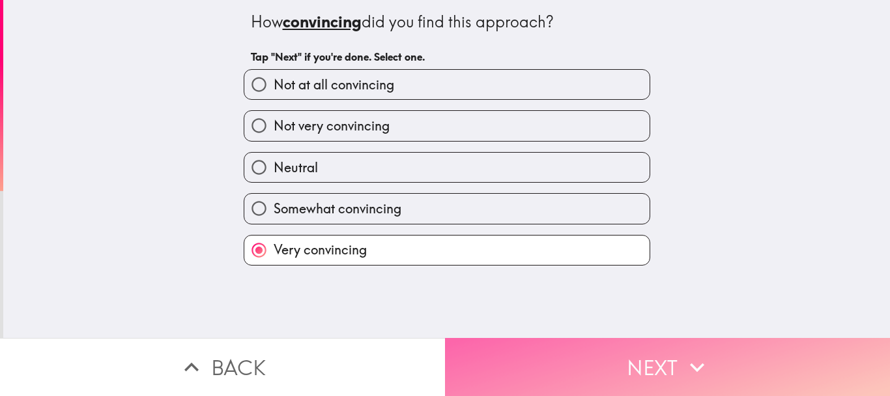
click at [535, 347] on button "Next" at bounding box center [667, 367] width 445 height 58
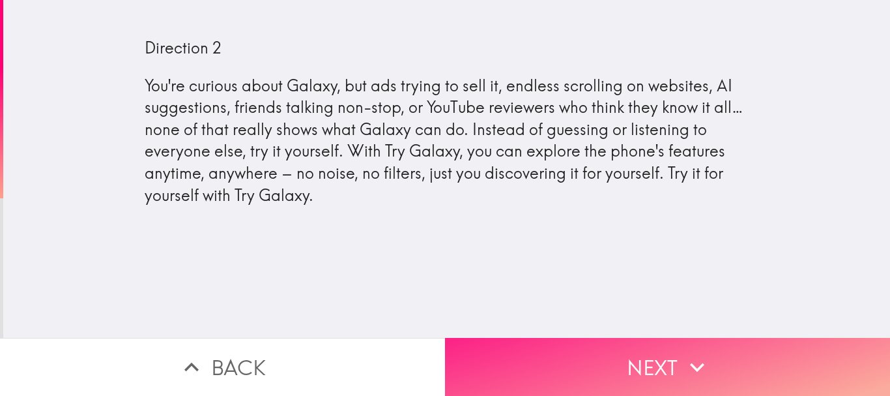
click at [592, 347] on button "Next" at bounding box center [667, 367] width 445 height 58
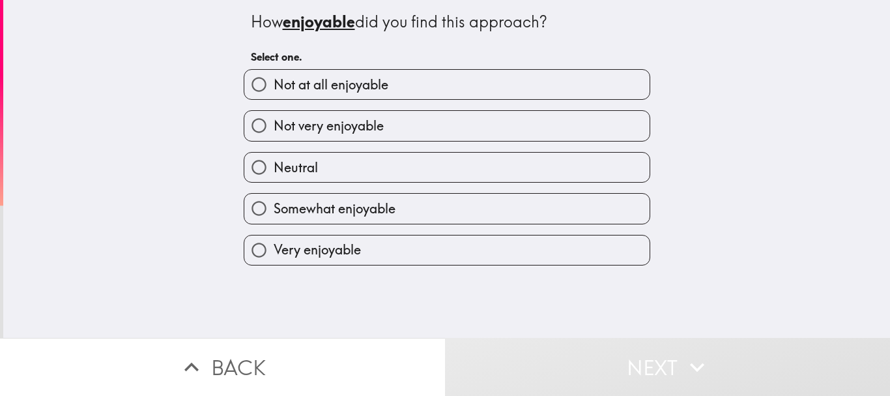
click at [500, 251] on label "Very enjoyable" at bounding box center [446, 249] width 405 height 29
click at [274, 251] on input "Very enjoyable" at bounding box center [258, 249] width 29 height 29
radio input "true"
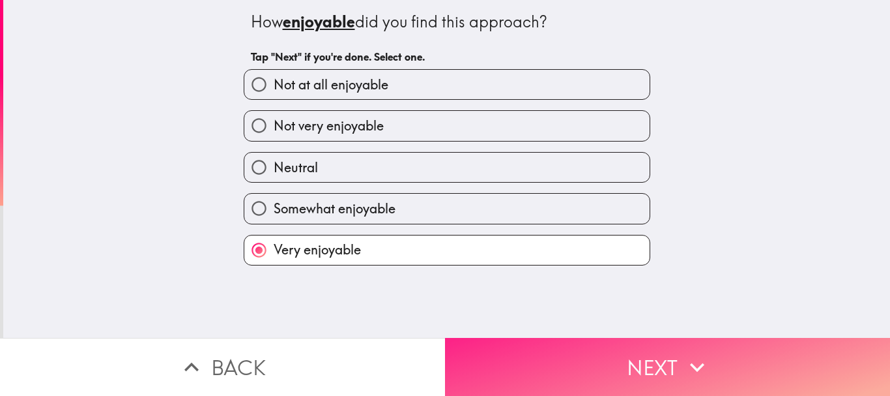
click at [534, 340] on button "Next" at bounding box center [667, 367] width 445 height 58
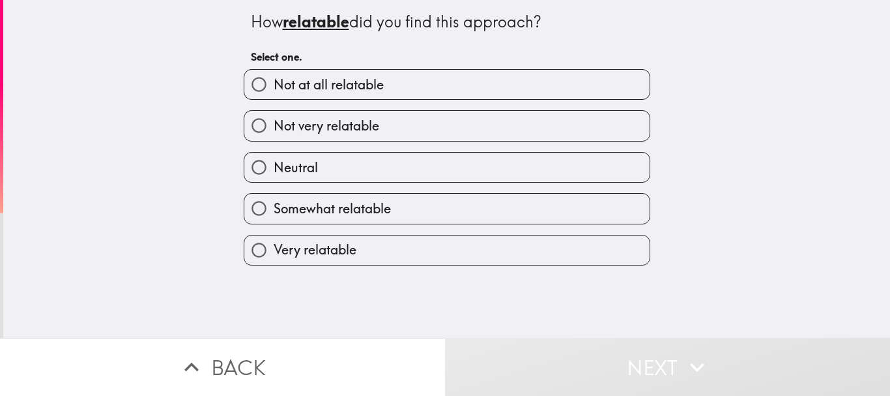
click at [490, 233] on div "Very relatable" at bounding box center [441, 244] width 417 height 41
click at [485, 244] on label "Very relatable" at bounding box center [446, 249] width 405 height 29
click at [274, 244] on input "Very relatable" at bounding box center [258, 249] width 29 height 29
radio input "true"
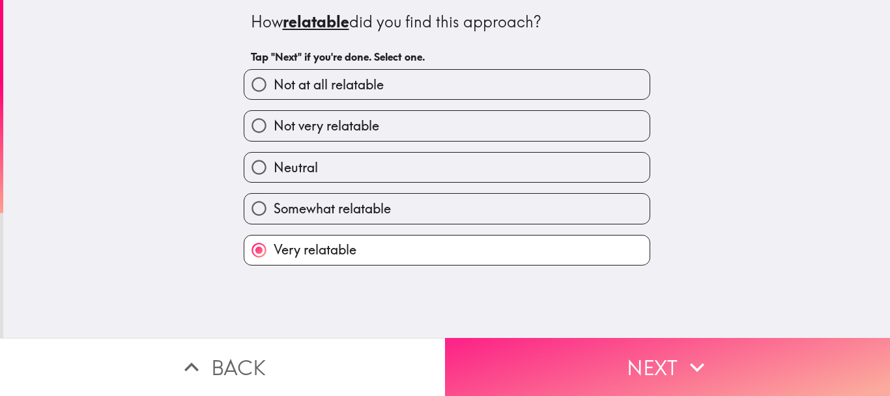
click at [538, 349] on button "Next" at bounding box center [667, 367] width 445 height 58
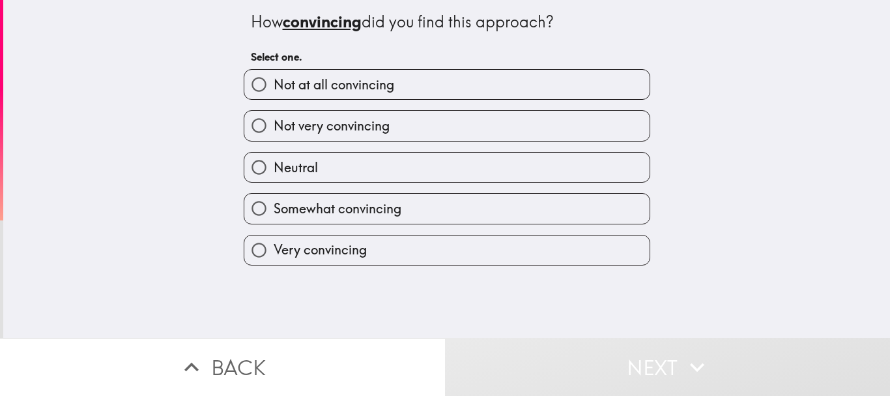
click at [506, 255] on label "Very convincing" at bounding box center [446, 249] width 405 height 29
click at [274, 255] on input "Very convincing" at bounding box center [258, 249] width 29 height 29
radio input "true"
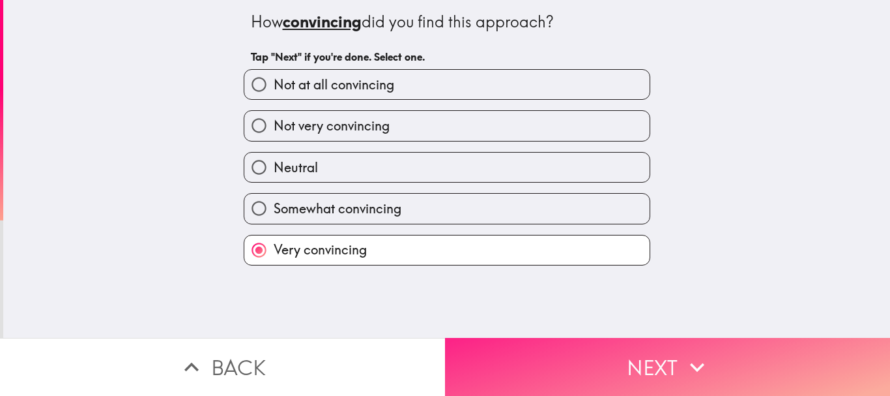
click at [544, 356] on button "Next" at bounding box center [667, 367] width 445 height 58
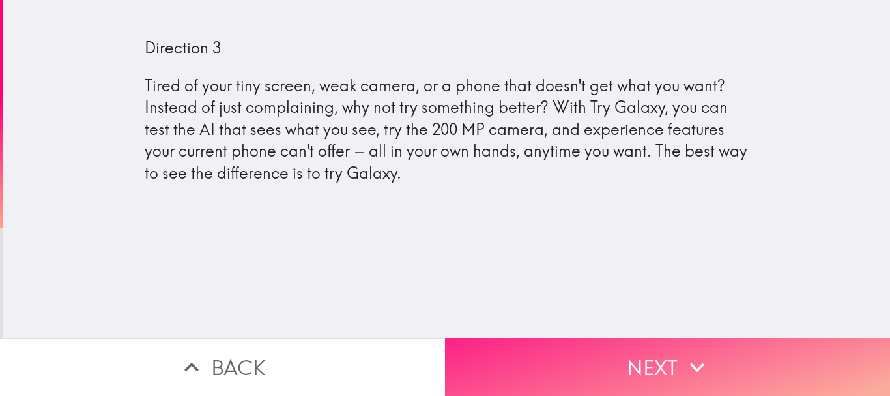
click at [580, 345] on button "Next" at bounding box center [667, 367] width 445 height 58
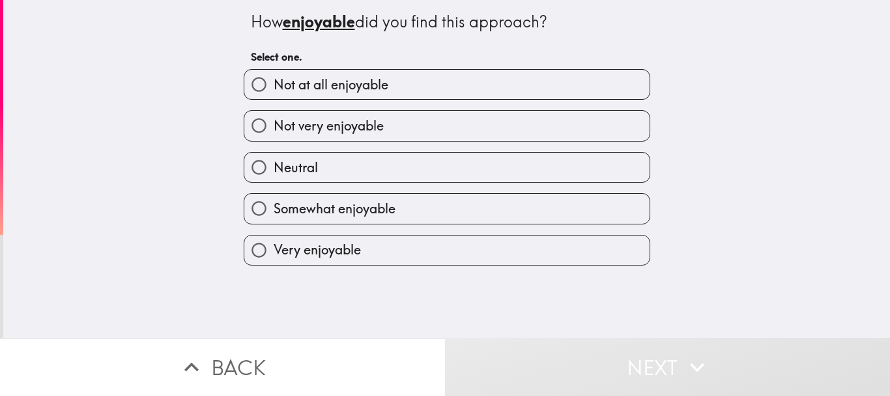
click at [480, 214] on label "Somewhat enjoyable" at bounding box center [446, 208] width 405 height 29
click at [274, 214] on input "Somewhat enjoyable" at bounding box center [258, 208] width 29 height 29
radio input "true"
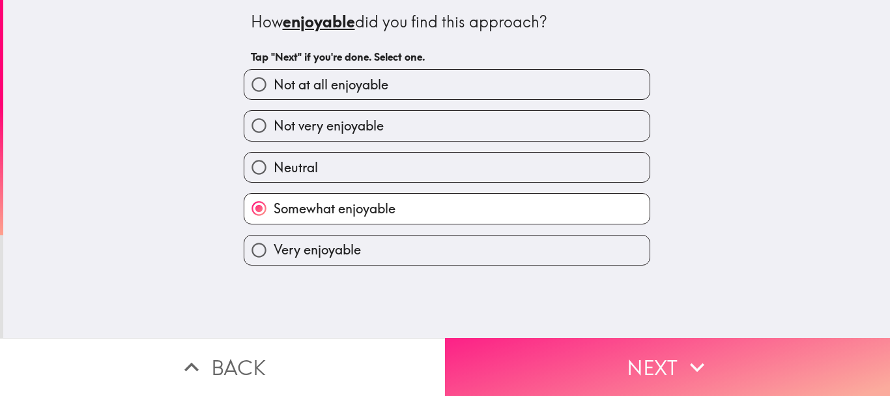
click at [525, 356] on button "Next" at bounding box center [667, 367] width 445 height 58
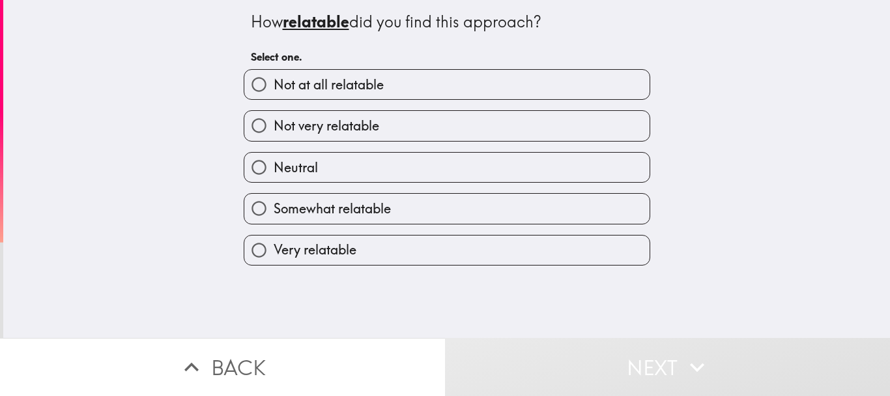
click at [459, 244] on label "Very relatable" at bounding box center [446, 249] width 405 height 29
click at [274, 244] on input "Very relatable" at bounding box center [258, 249] width 29 height 29
radio input "true"
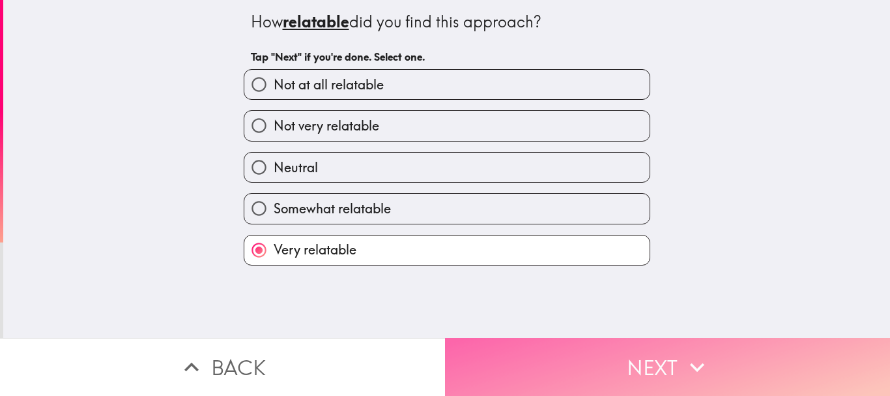
click at [528, 358] on button "Next" at bounding box center [667, 367] width 445 height 58
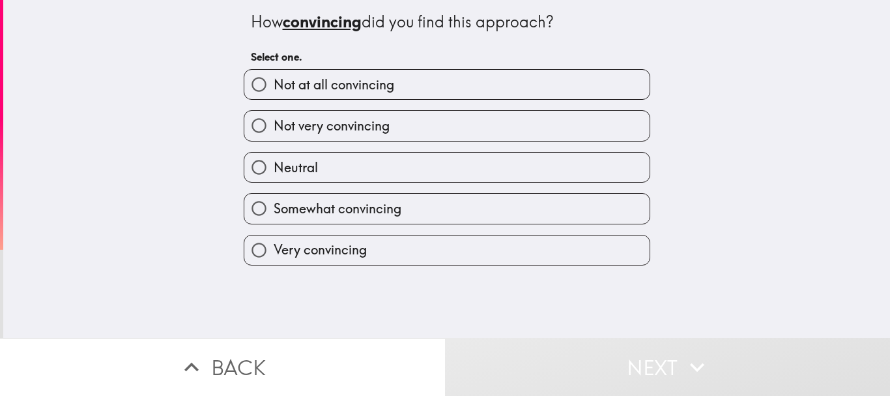
click at [473, 262] on label "Very convincing" at bounding box center [446, 249] width 405 height 29
click at [274, 262] on input "Very convincing" at bounding box center [258, 249] width 29 height 29
radio input "true"
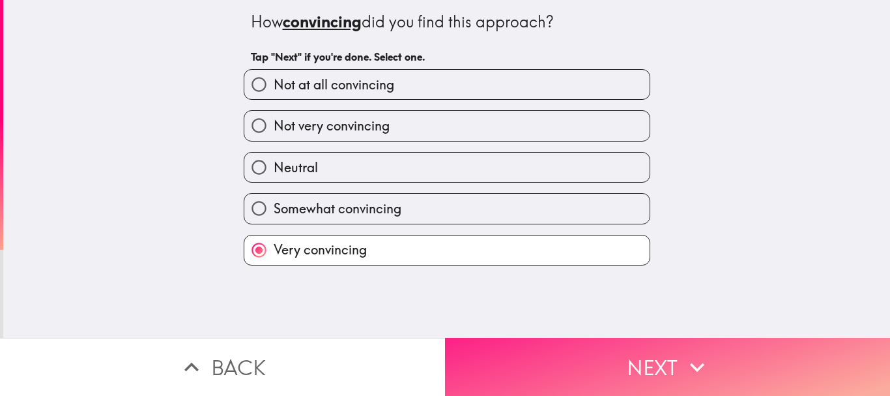
click at [512, 345] on button "Next" at bounding box center [667, 367] width 445 height 58
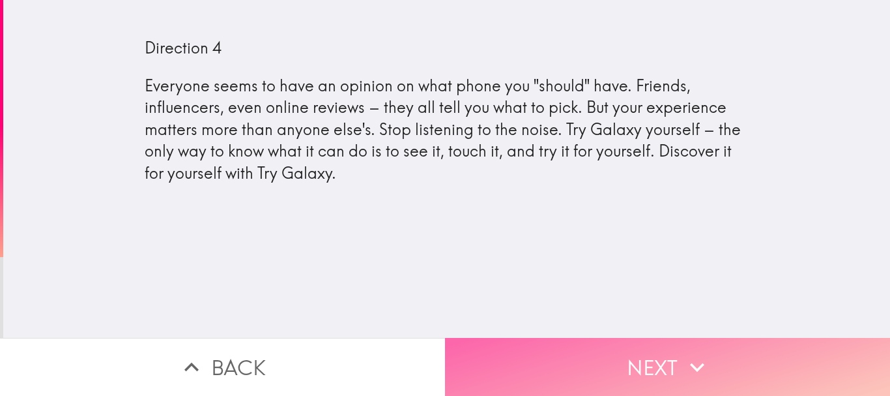
click at [636, 349] on button "Next" at bounding box center [667, 367] width 445 height 58
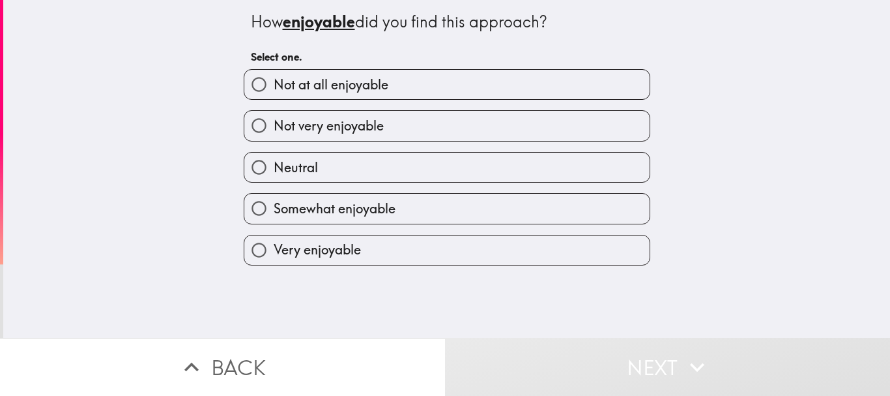
click at [464, 217] on label "Somewhat enjoyable" at bounding box center [446, 208] width 405 height 29
click at [274, 217] on input "Somewhat enjoyable" at bounding box center [258, 208] width 29 height 29
radio input "true"
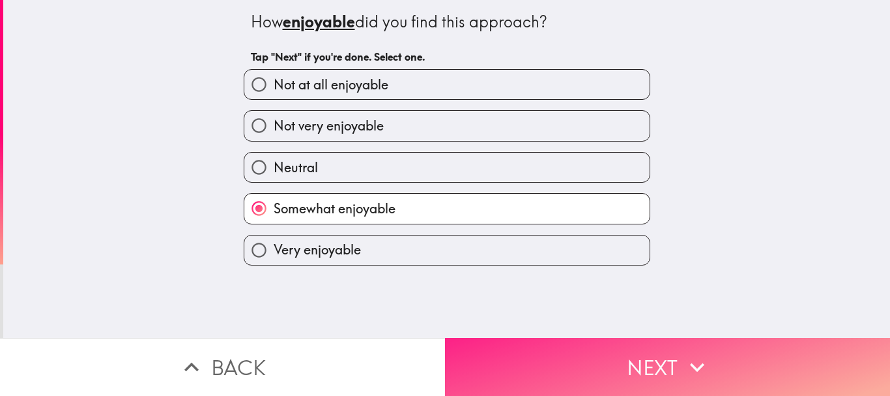
click at [501, 352] on button "Next" at bounding box center [667, 367] width 445 height 58
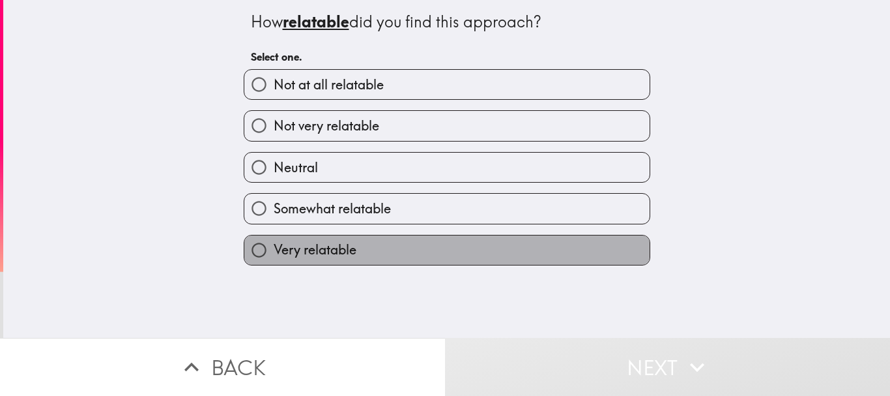
click at [474, 253] on label "Very relatable" at bounding box center [446, 249] width 405 height 29
click at [274, 253] on input "Very relatable" at bounding box center [258, 249] width 29 height 29
radio input "true"
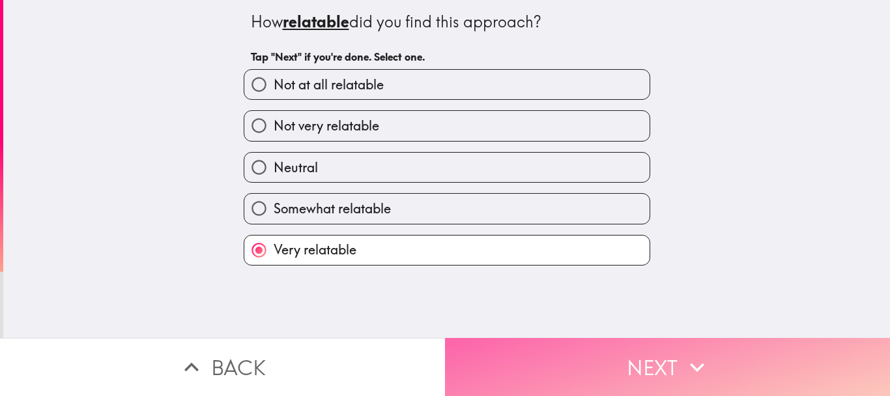
click at [504, 353] on button "Next" at bounding box center [667, 367] width 445 height 58
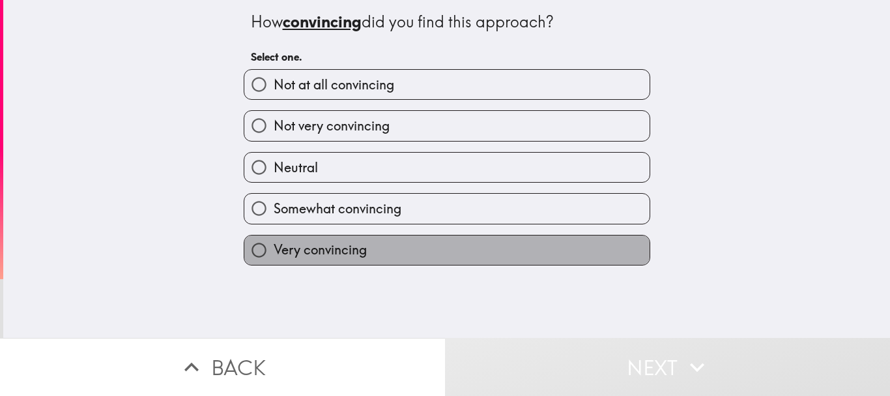
click at [373, 239] on label "Very convincing" at bounding box center [446, 249] width 405 height 29
click at [274, 239] on input "Very convincing" at bounding box center [258, 249] width 29 height 29
radio input "true"
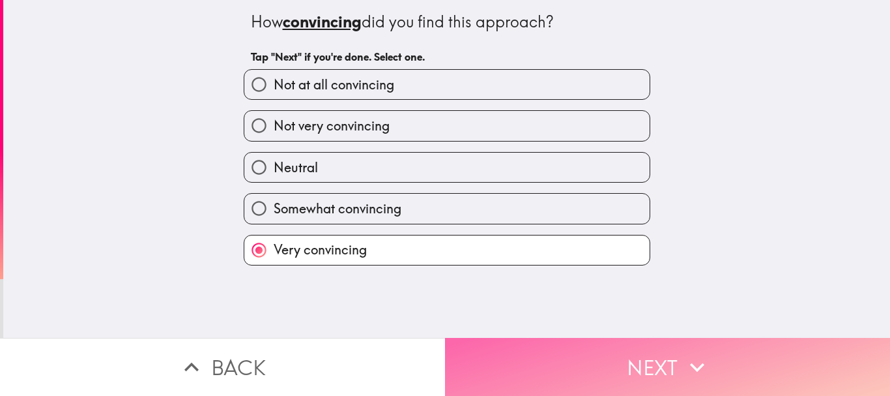
click at [532, 365] on button "Next" at bounding box center [667, 367] width 445 height 58
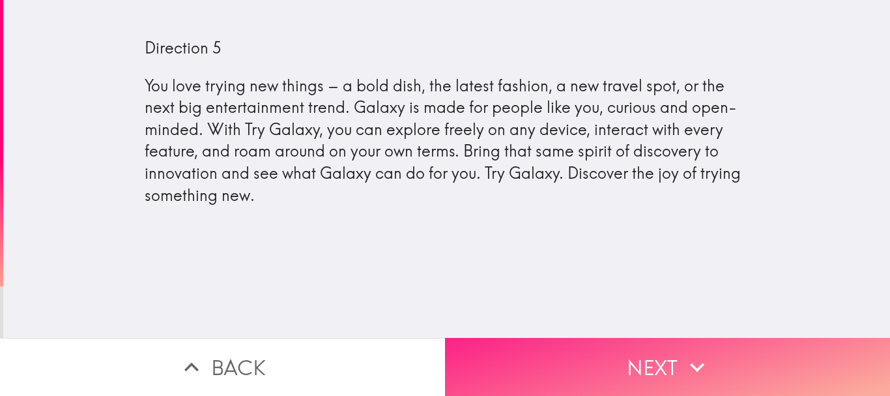
click at [536, 360] on button "Next" at bounding box center [667, 367] width 445 height 58
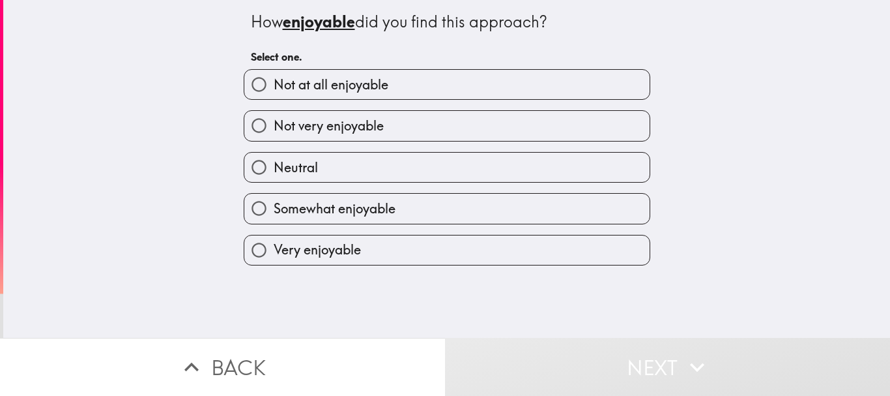
click at [508, 219] on label "Somewhat enjoyable" at bounding box center [446, 208] width 405 height 29
click at [274, 219] on input "Somewhat enjoyable" at bounding box center [258, 208] width 29 height 29
radio input "true"
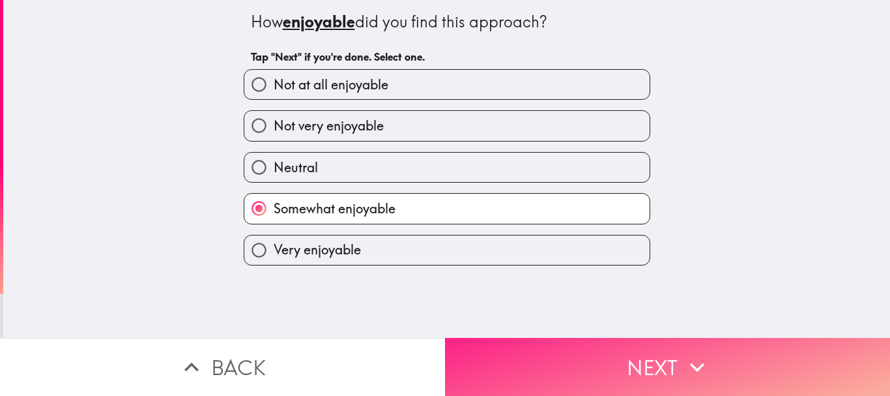
click at [520, 361] on button "Next" at bounding box center [667, 367] width 445 height 58
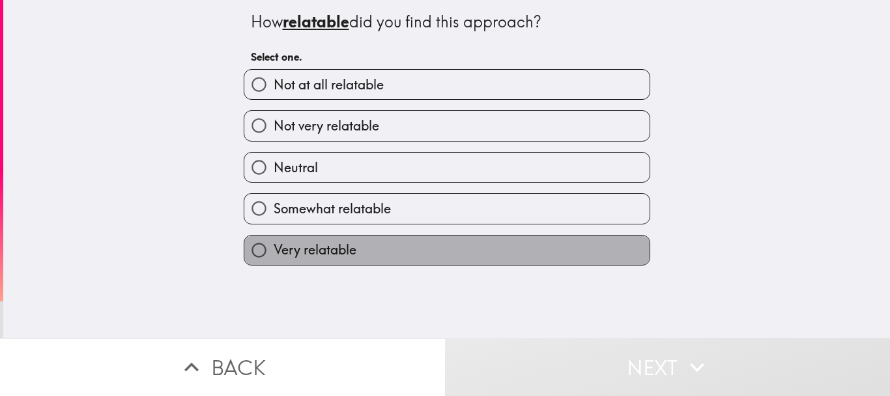
click at [424, 239] on label "Very relatable" at bounding box center [446, 249] width 405 height 29
click at [274, 239] on input "Very relatable" at bounding box center [258, 249] width 29 height 29
radio input "true"
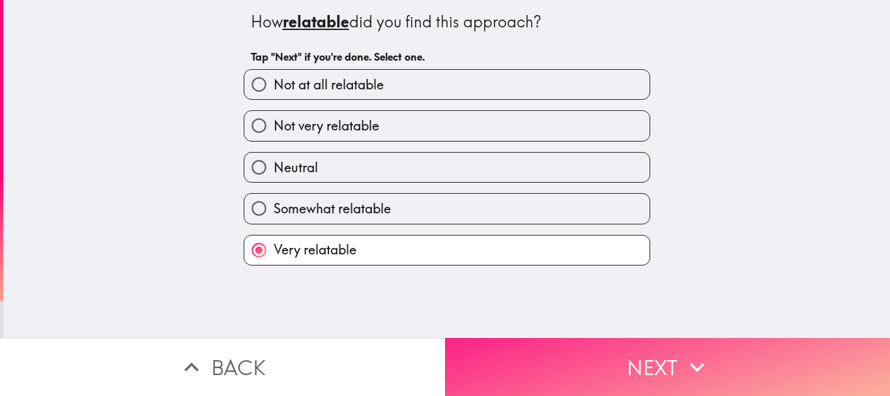
click at [495, 362] on button "Next" at bounding box center [667, 367] width 445 height 58
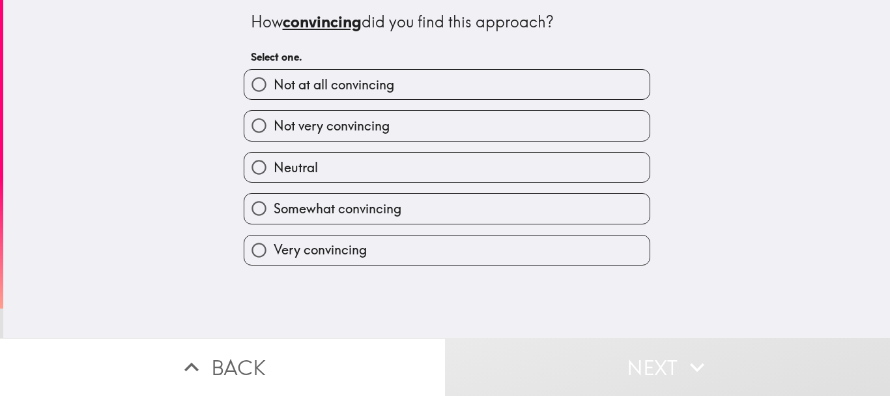
click at [455, 218] on label "Somewhat convincing" at bounding box center [446, 208] width 405 height 29
click at [274, 218] on input "Somewhat convincing" at bounding box center [258, 208] width 29 height 29
radio input "true"
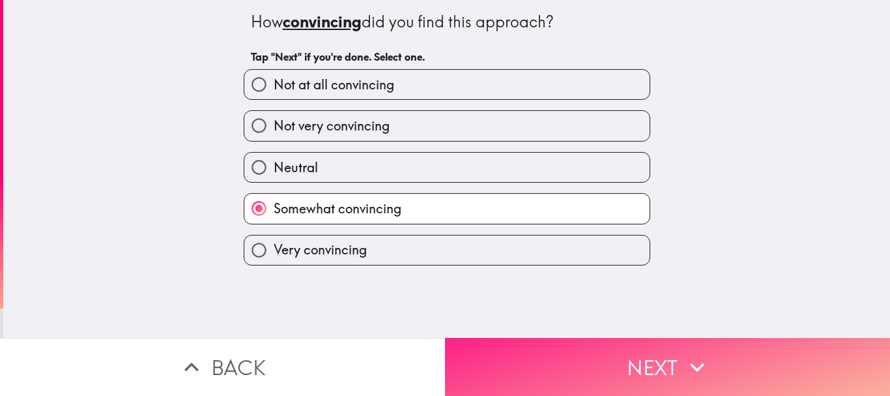
click at [499, 347] on button "Next" at bounding box center [667, 367] width 445 height 58
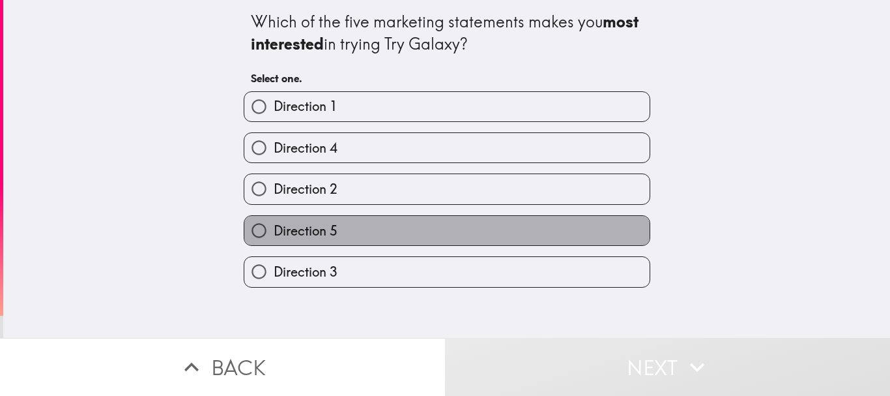
click at [332, 226] on label "Direction 5" at bounding box center [446, 230] width 405 height 29
click at [274, 226] on input "Direction 5" at bounding box center [258, 230] width 29 height 29
radio input "true"
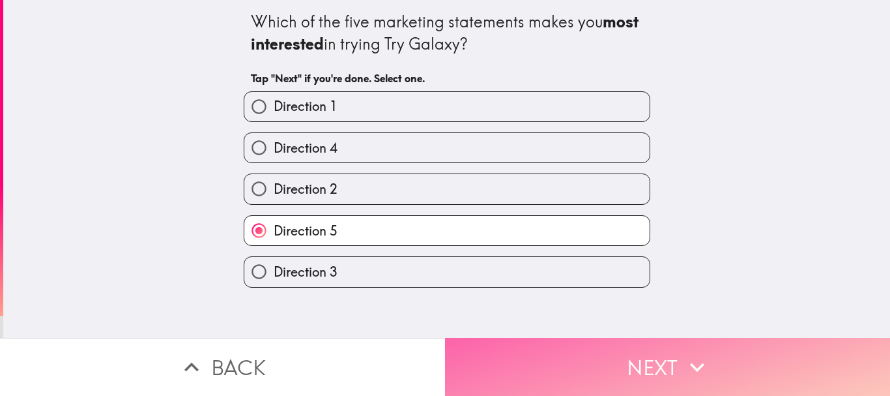
click at [517, 349] on button "Next" at bounding box center [667, 367] width 445 height 58
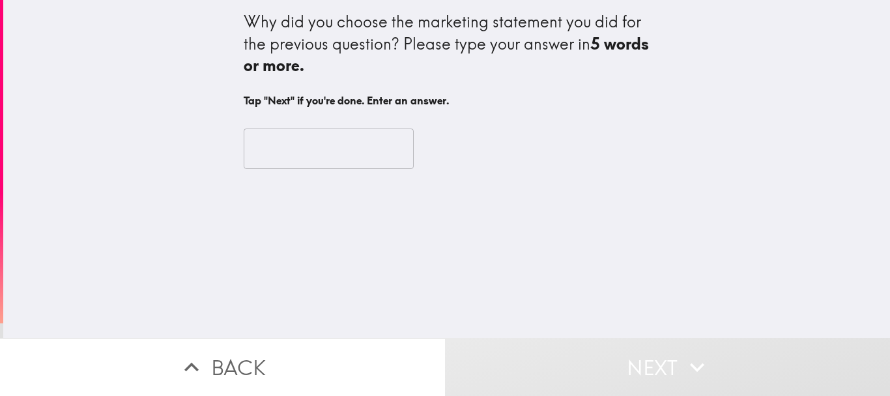
click at [284, 153] on input "text" at bounding box center [329, 148] width 170 height 40
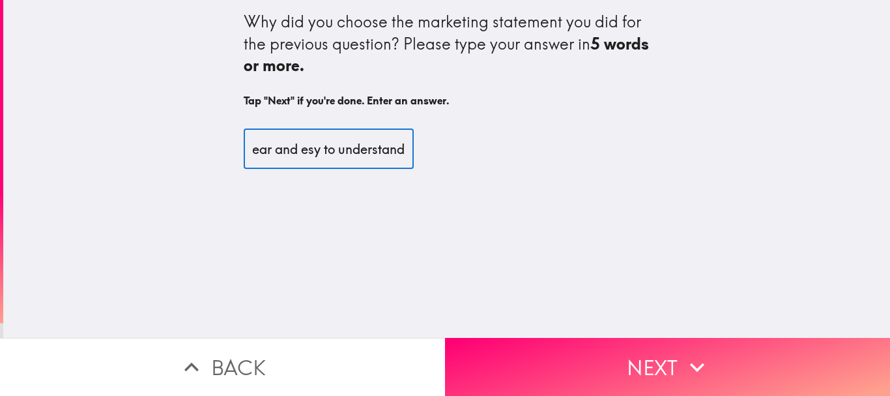
scroll to position [0, 106]
click at [283, 151] on input "It was simple, clear and esy to understand" at bounding box center [329, 148] width 170 height 40
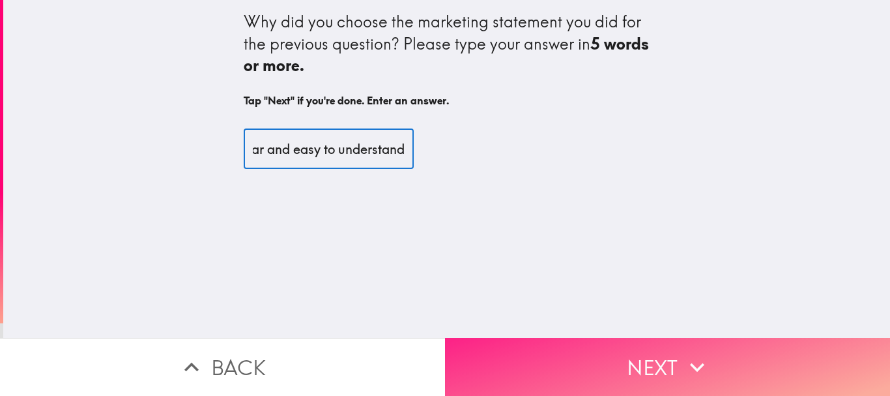
type input "It was simple, clear and easy to understand"
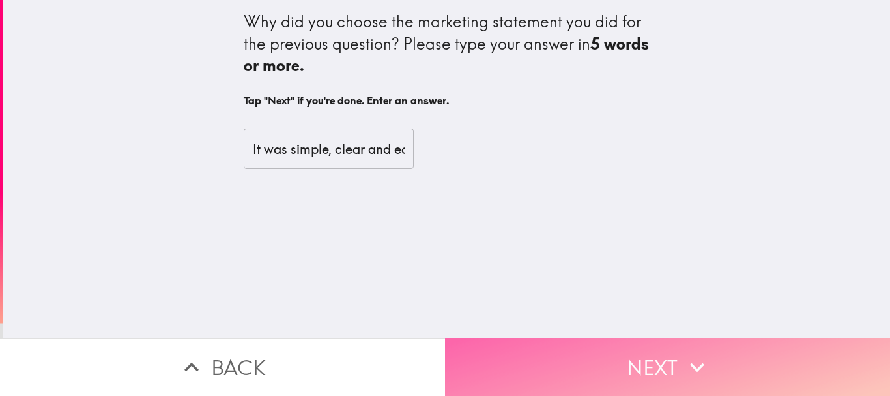
click at [525, 350] on button "Next" at bounding box center [667, 367] width 445 height 58
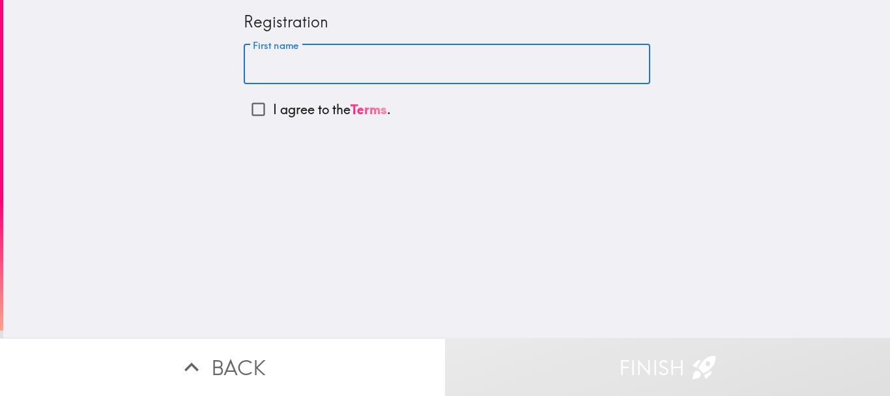
click at [338, 68] on input "First name" at bounding box center [447, 64] width 407 height 40
type input "[PERSON_NAME]"
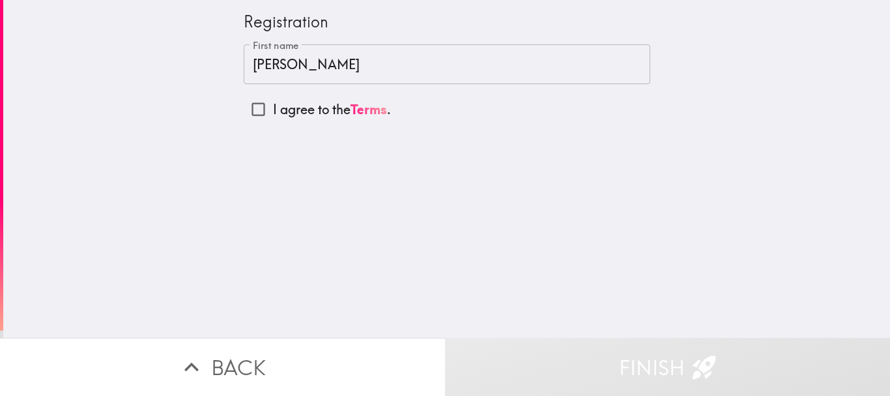
click at [337, 110] on p "I agree to the Terms ." at bounding box center [332, 109] width 118 height 18
click at [273, 110] on input "I agree to the Terms ." at bounding box center [258, 108] width 29 height 29
checkbox input "true"
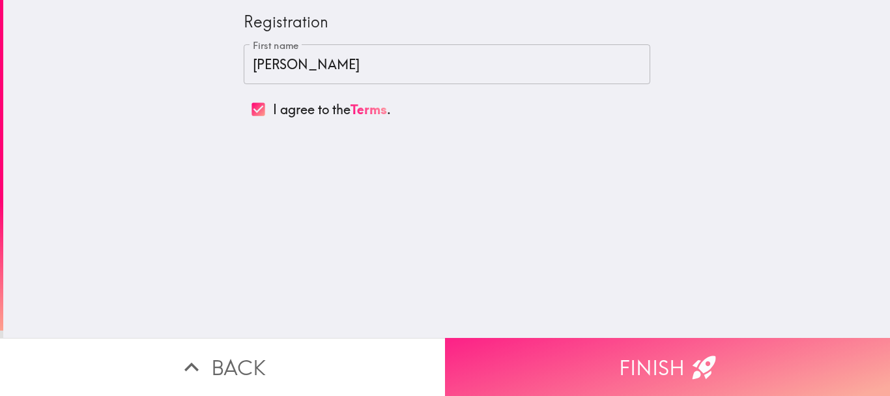
click at [533, 356] on button "Finish" at bounding box center [667, 367] width 445 height 58
